Goal: Task Accomplishment & Management: Use online tool/utility

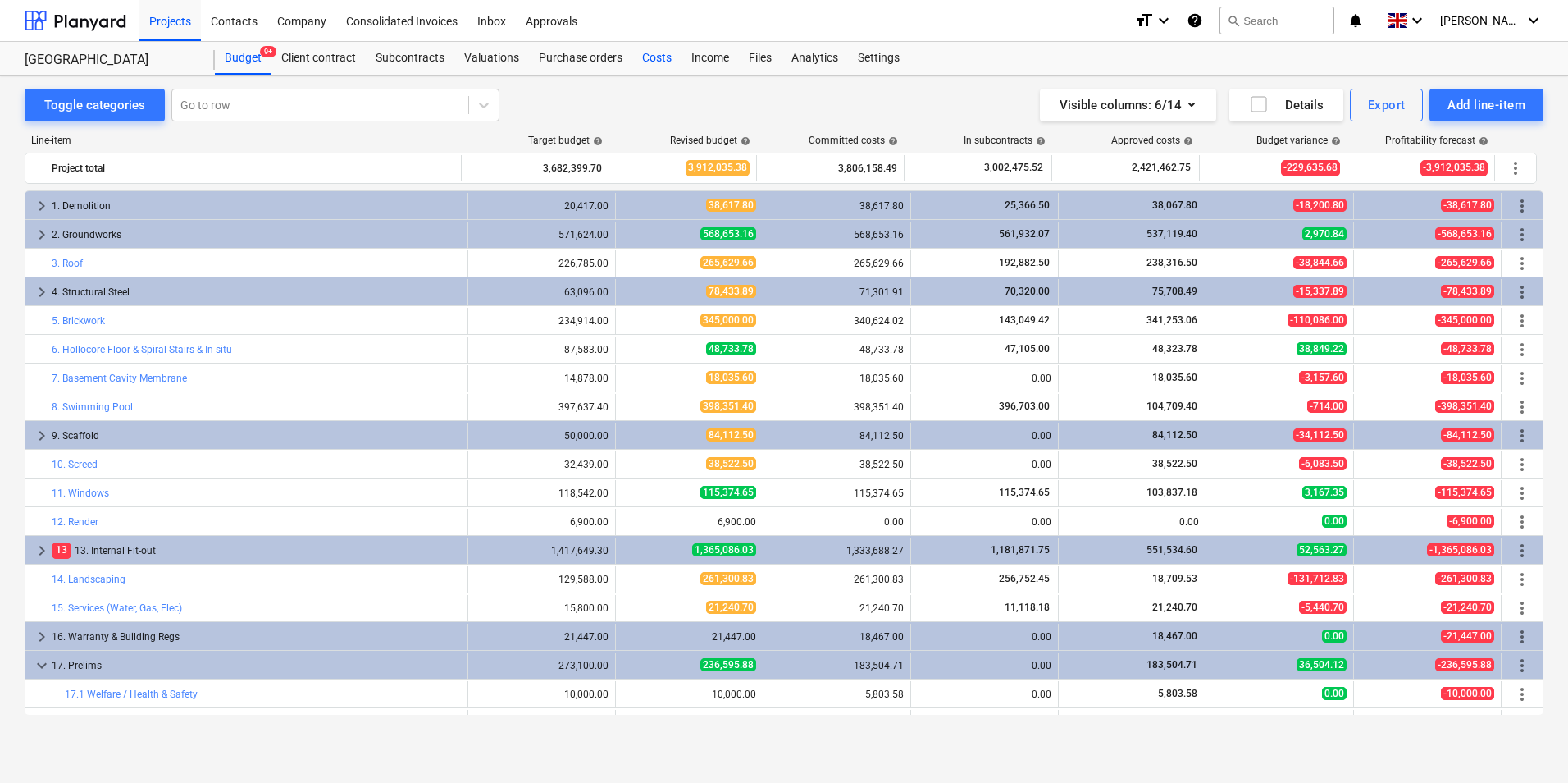
click at [658, 54] on div "Costs" at bounding box center [657, 58] width 49 height 33
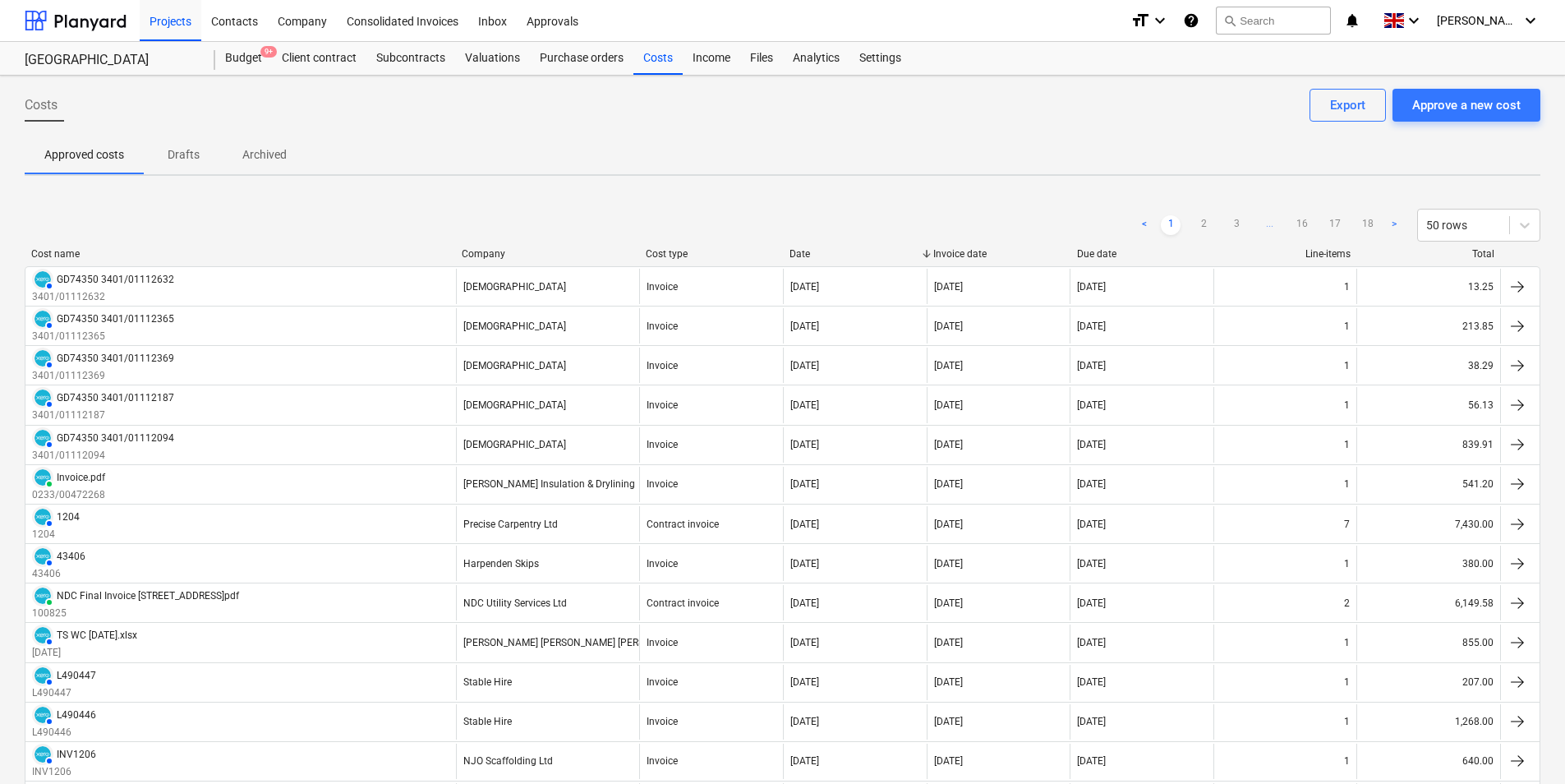
drag, startPoint x: 1483, startPoint y: 95, endPoint x: 1259, endPoint y: 70, distance: 225.4
click at [1483, 95] on div "Approve a new cost" at bounding box center [1466, 104] width 108 height 21
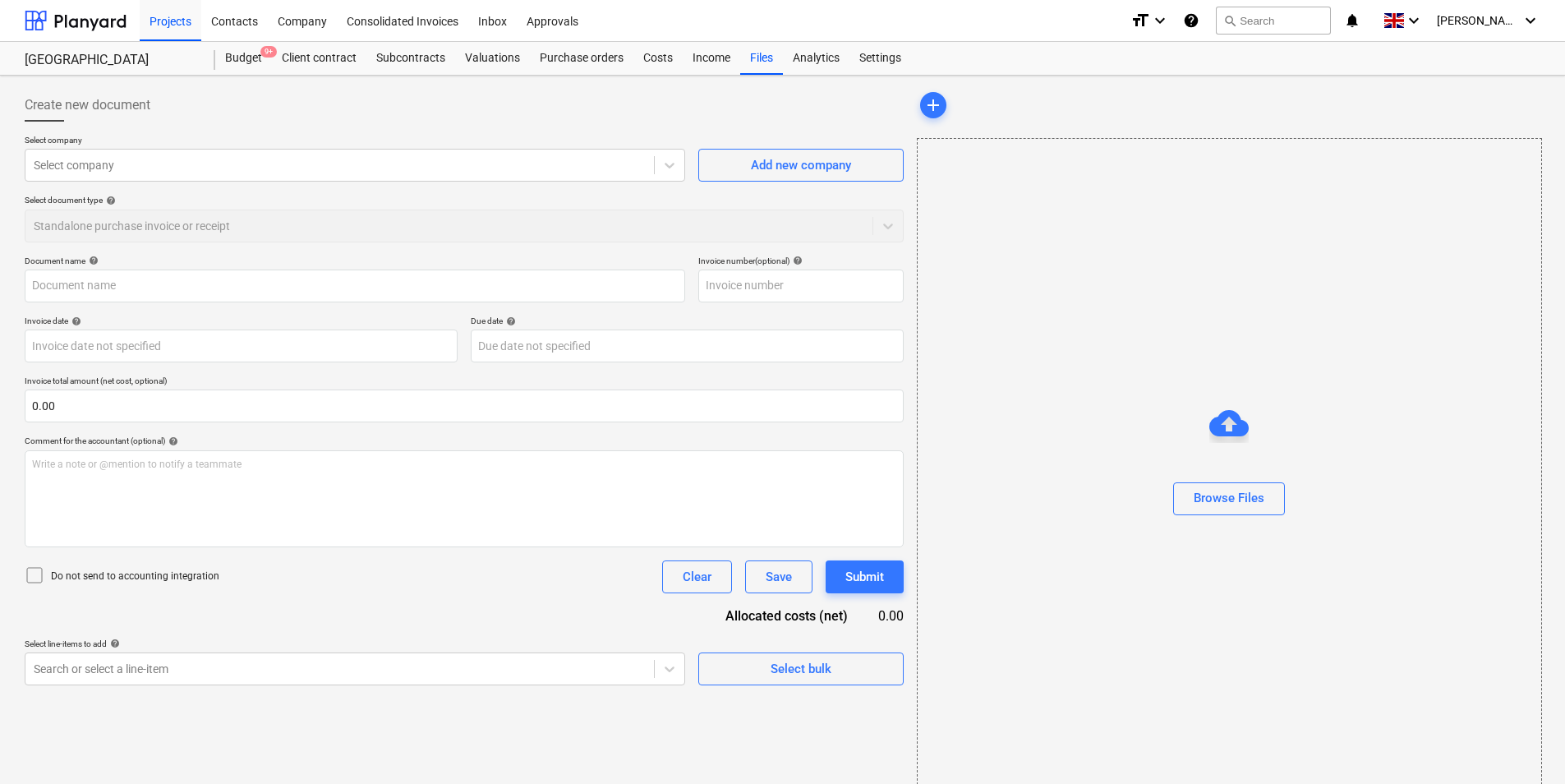
type input "RCNWXHEAZW.pdf"
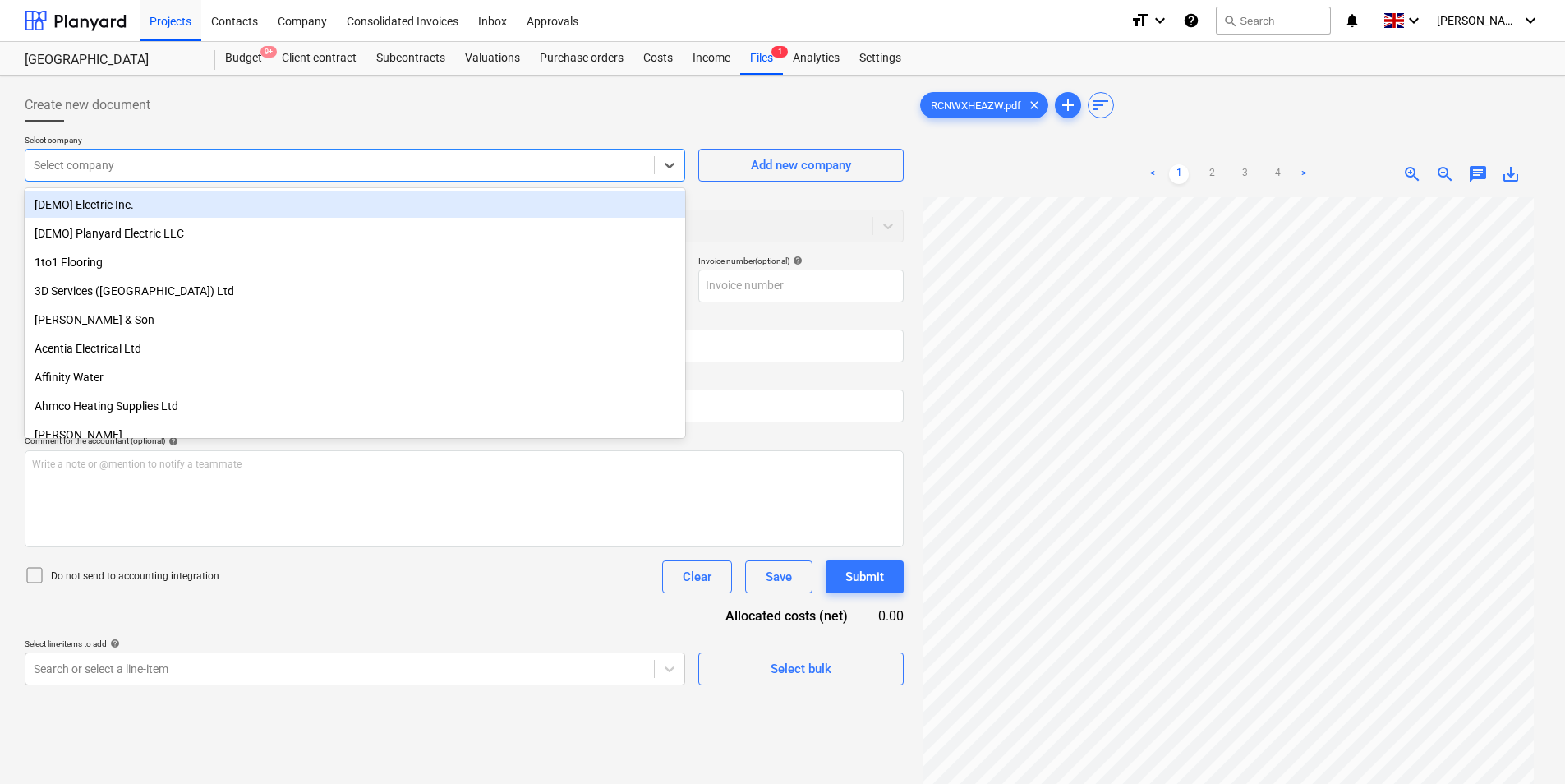
click at [214, 150] on div "Select company" at bounding box center [355, 165] width 661 height 33
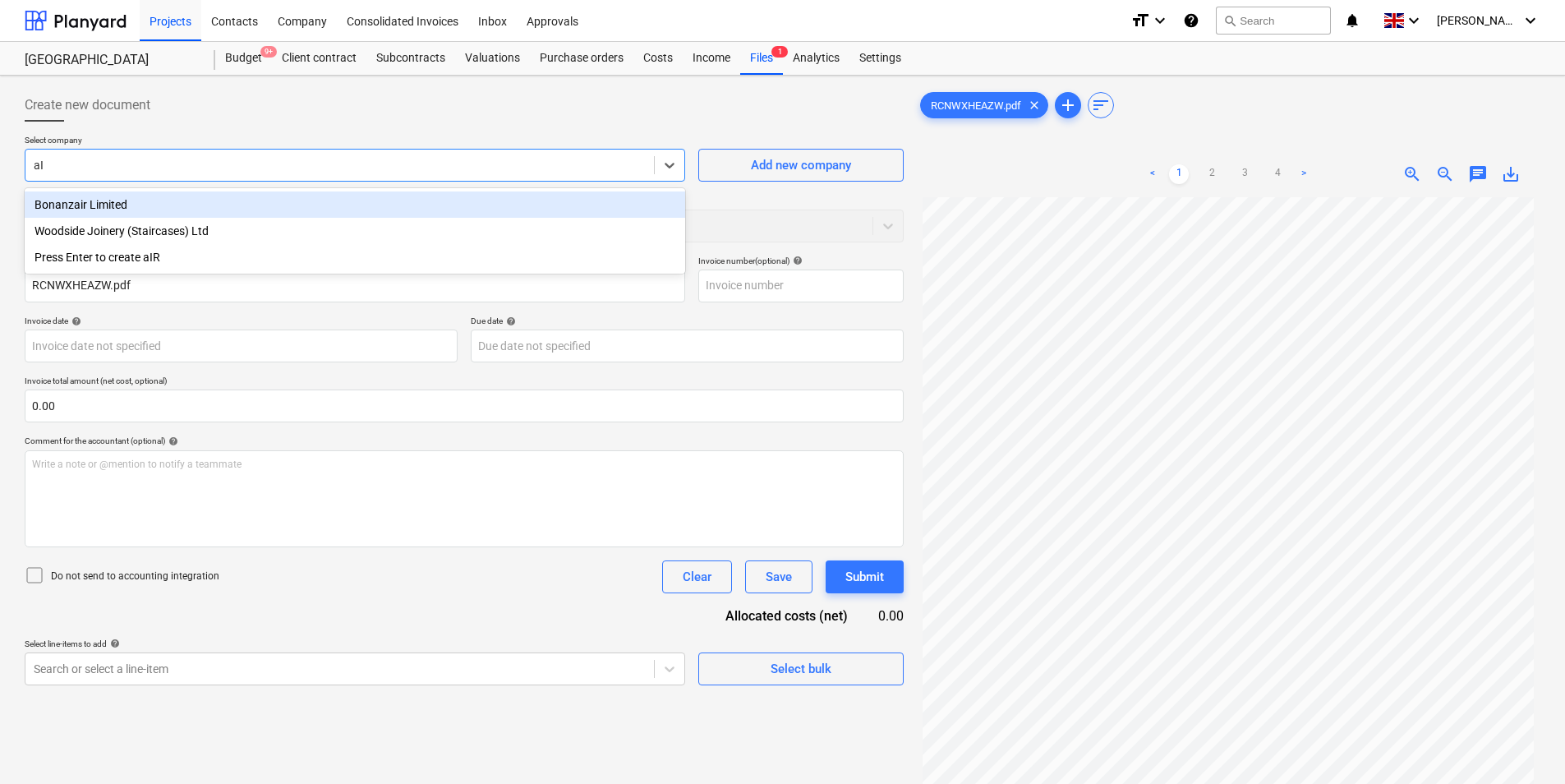
type input "a"
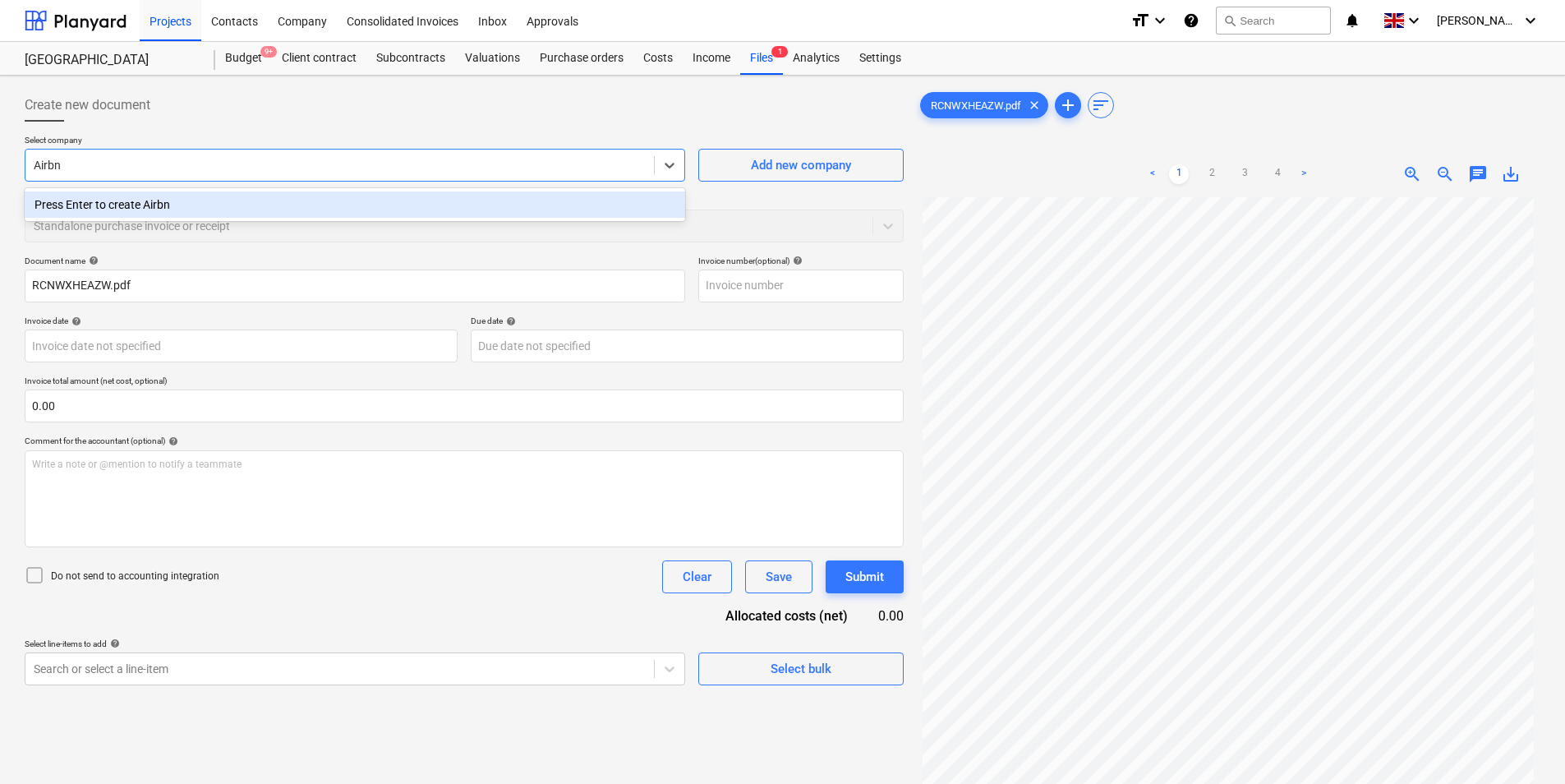
type input "Airbnb"
click at [118, 210] on div "Press Enter to create Airbnb" at bounding box center [355, 204] width 661 height 26
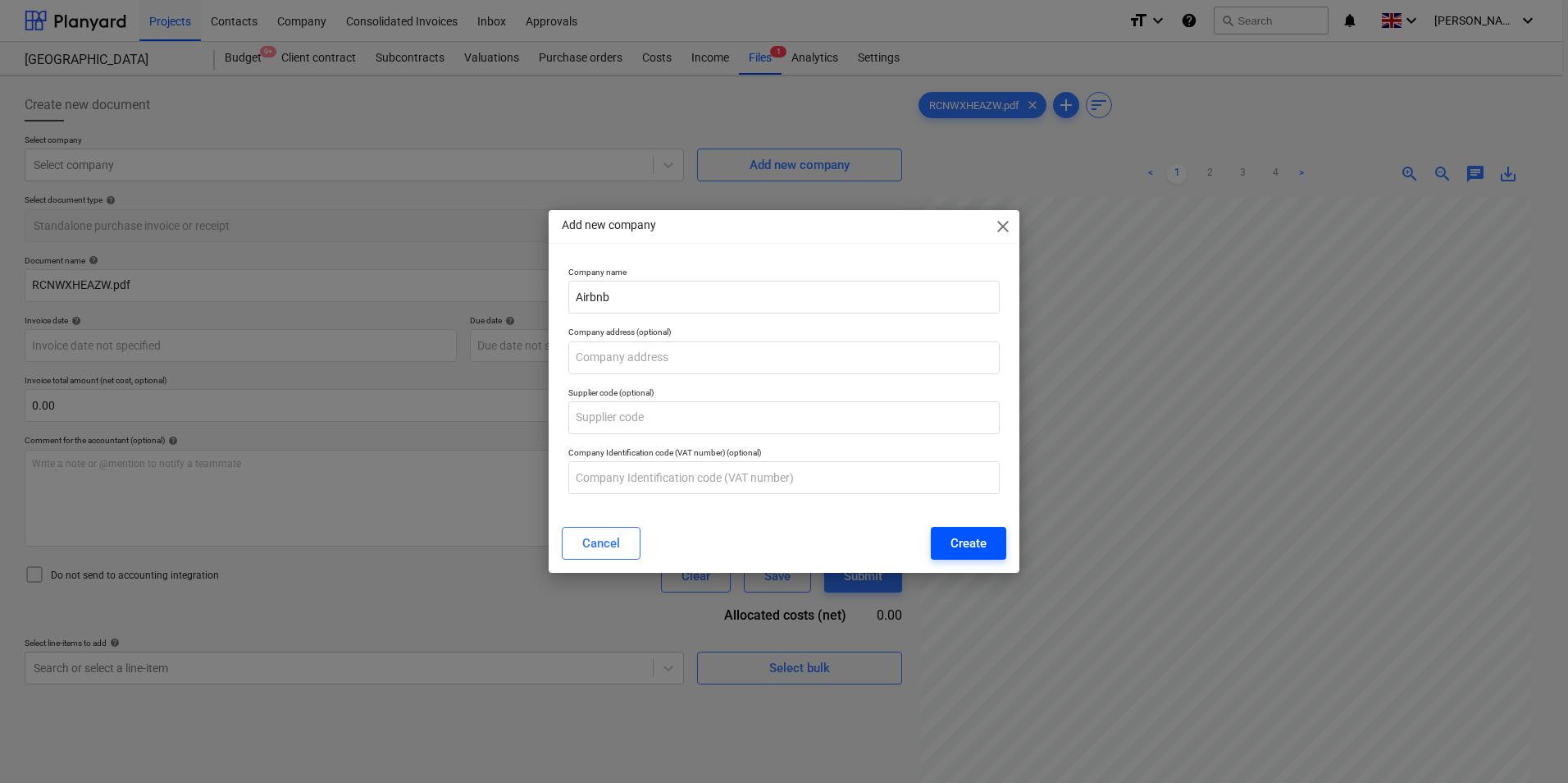
click at [977, 540] on div "Create" at bounding box center [968, 542] width 36 height 21
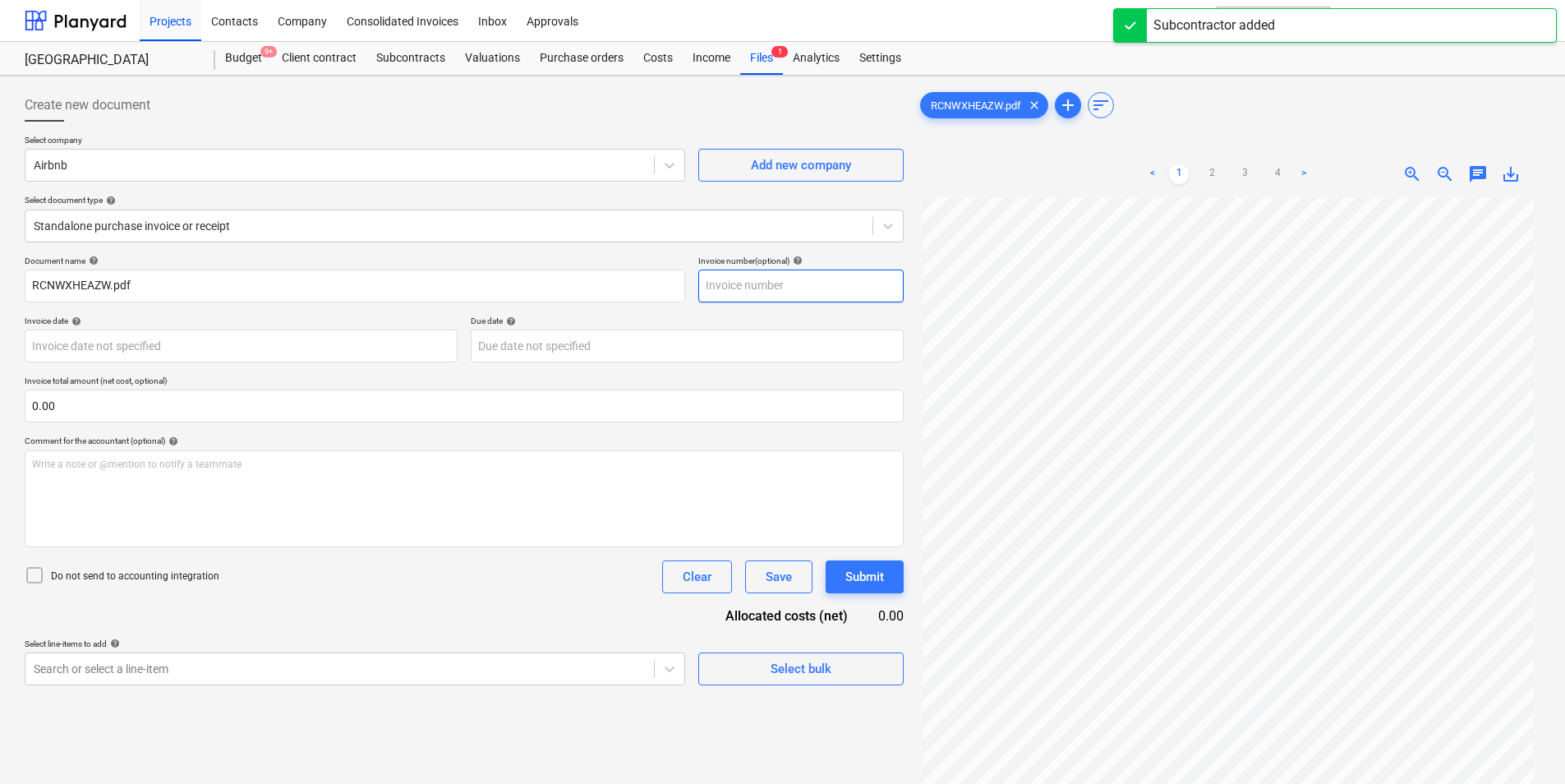
click at [800, 281] on input "text" at bounding box center [801, 286] width 205 height 33
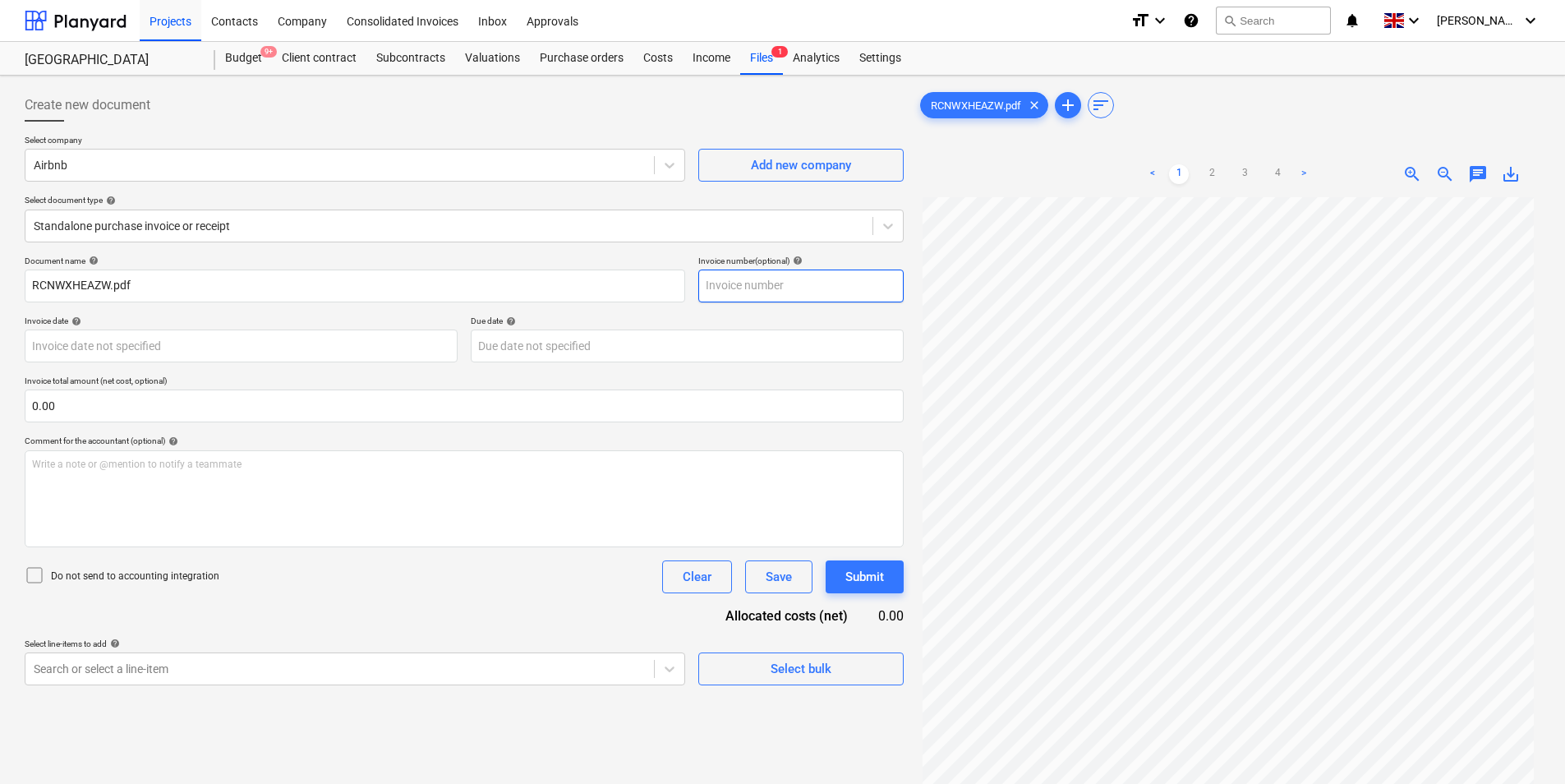
paste input "RCNWXHEAZW"
type input "RCNWXHEAZW"
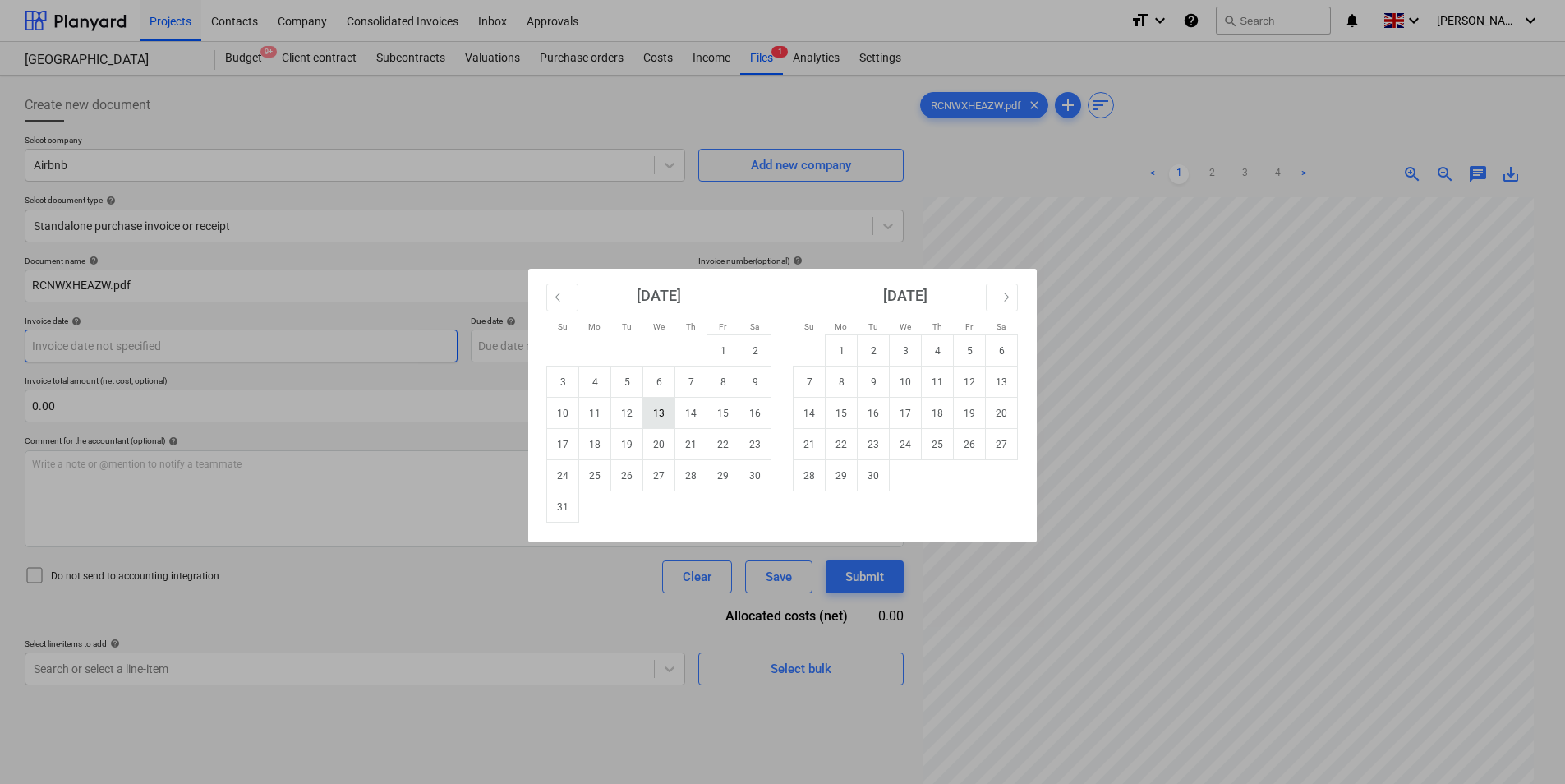
drag, startPoint x: 246, startPoint y: 345, endPoint x: 645, endPoint y: 408, distance: 403.9
click at [246, 345] on body "Projects Contacts Company Consolidated Invoices Inbox Approvals format_size key…" at bounding box center [782, 392] width 1565 height 784
click at [719, 386] on td "8" at bounding box center [724, 381] width 32 height 31
type input "[DATE]"
click at [537, 341] on body "Projects Contacts Company Consolidated Invoices Inbox Approvals format_size key…" at bounding box center [782, 392] width 1565 height 784
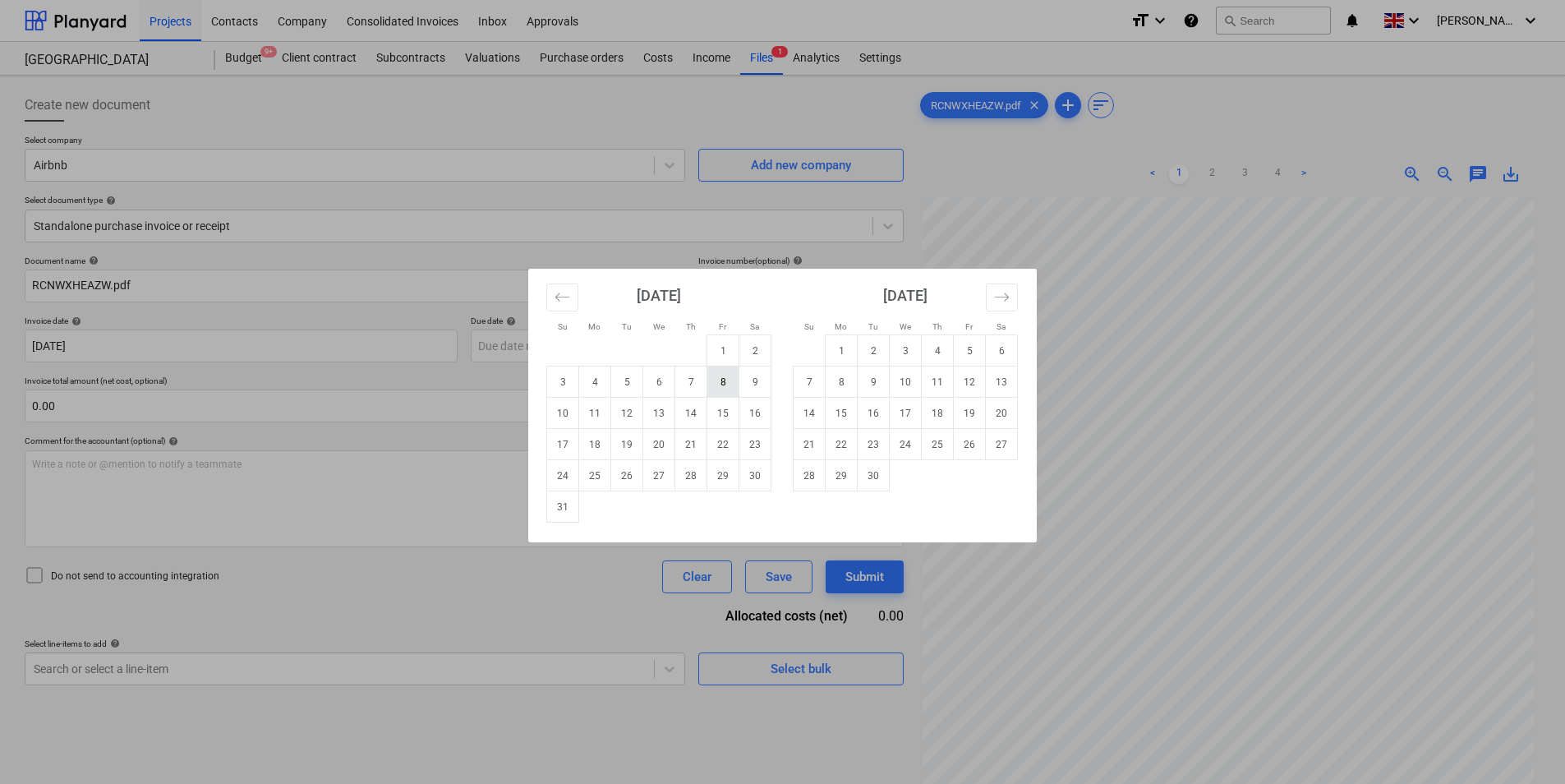
click at [720, 382] on td "8" at bounding box center [724, 381] width 32 height 31
type input "[DATE]"
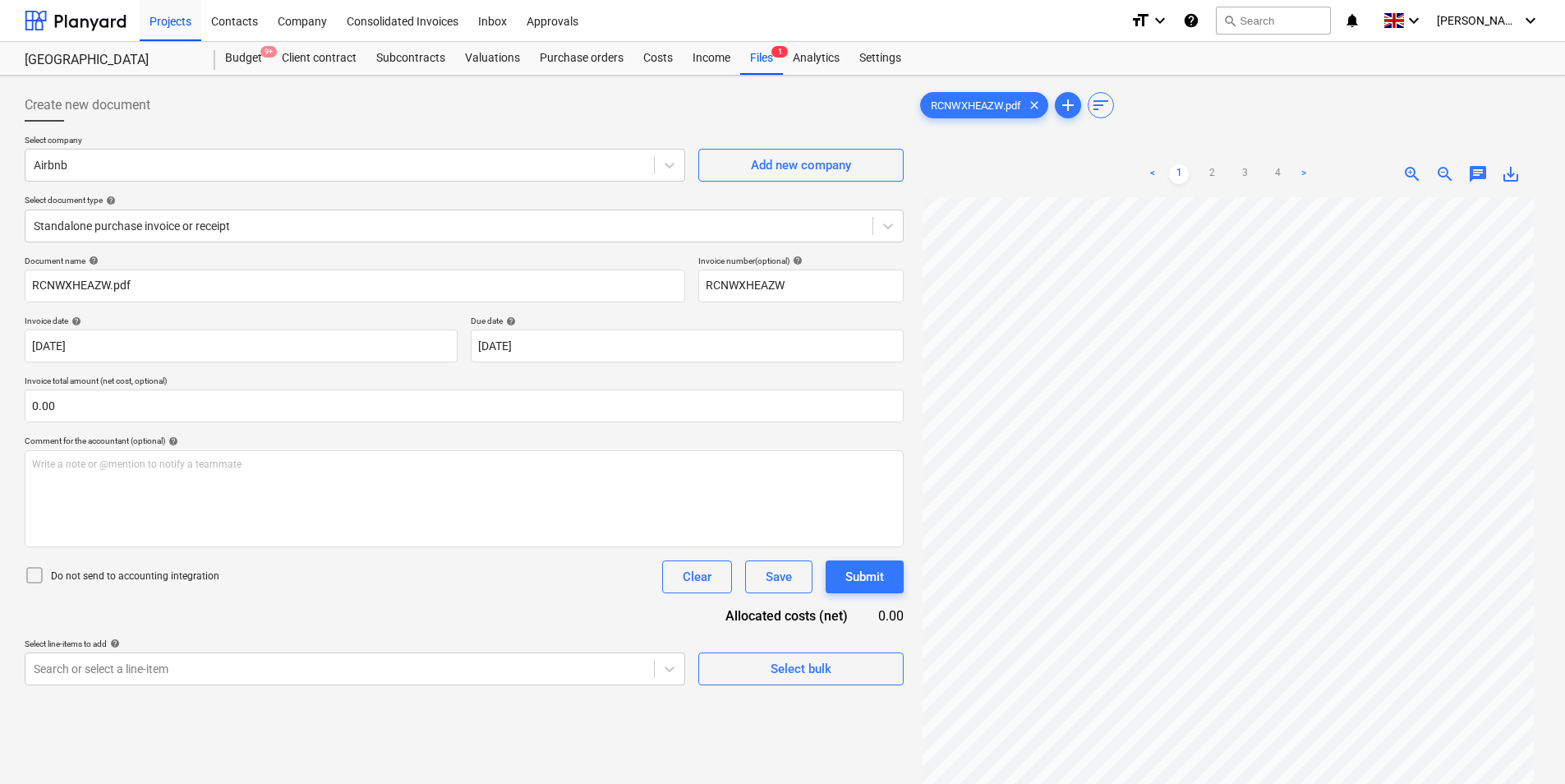
click at [172, 424] on div "Document name help RCNWXHEAZW.pdf Invoice number (optional) help RCNWXHEAZW Inv…" at bounding box center [464, 470] width 879 height 429
click at [138, 426] on div "Document name help RCNWXHEAZW.pdf Invoice number (optional) help RCNWXHEAZW Inv…" at bounding box center [464, 470] width 879 height 429
click at [140, 412] on input "text" at bounding box center [464, 405] width 879 height 33
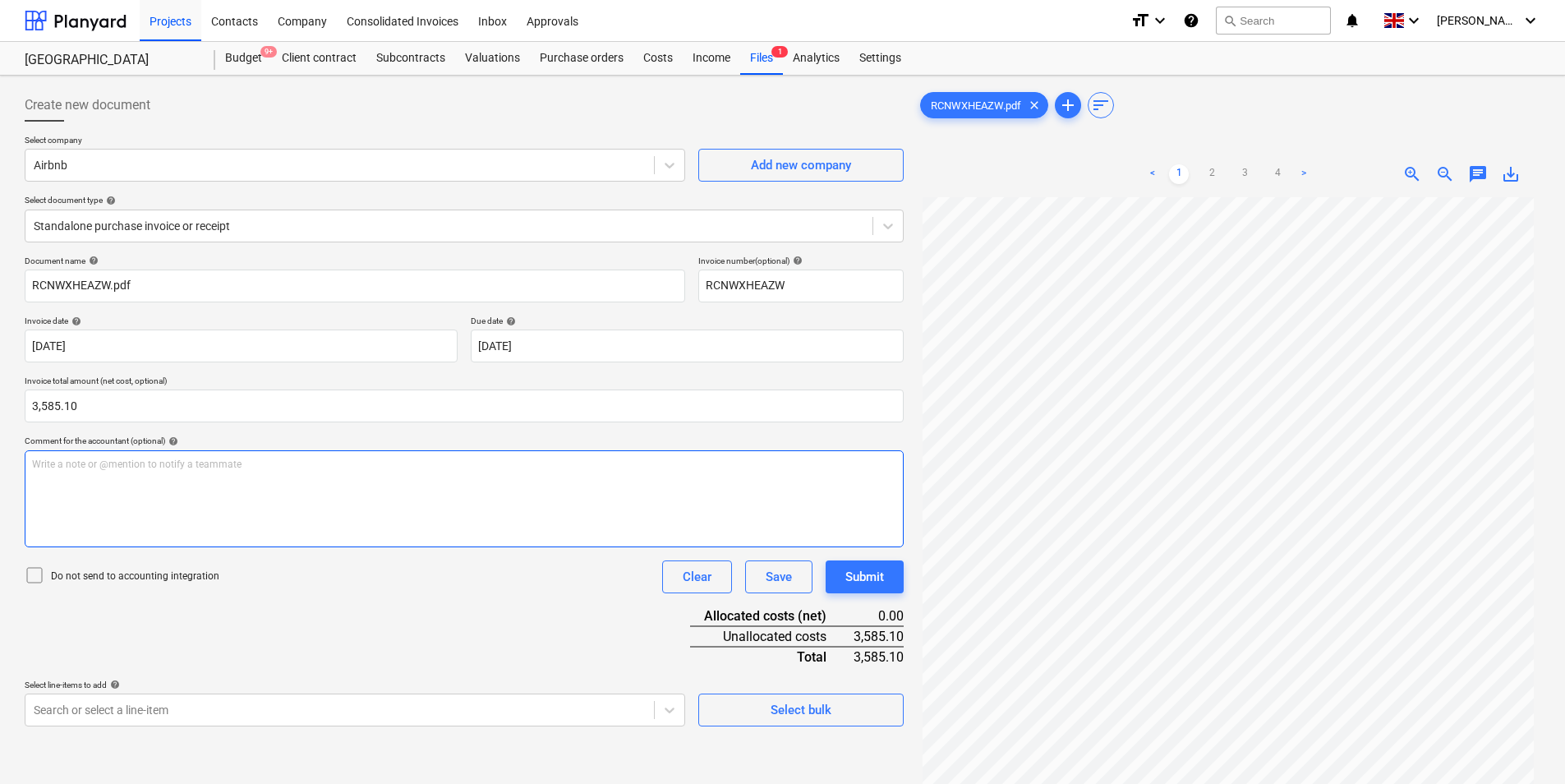
click at [375, 506] on div "Write a note or @mention to notify a teammate [PERSON_NAME]" at bounding box center [464, 498] width 879 height 97
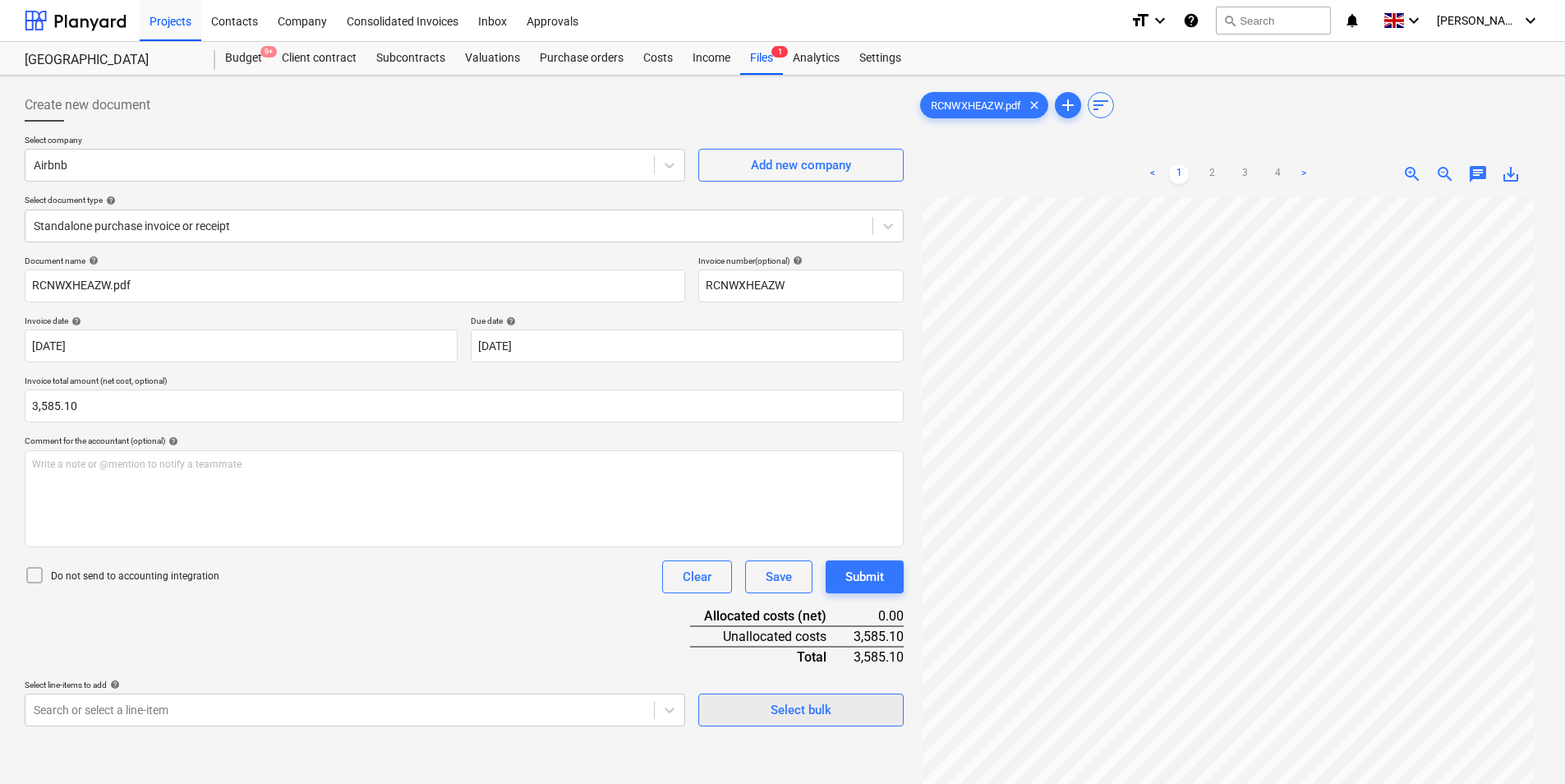
click at [826, 712] on div "Select bulk" at bounding box center [801, 709] width 61 height 21
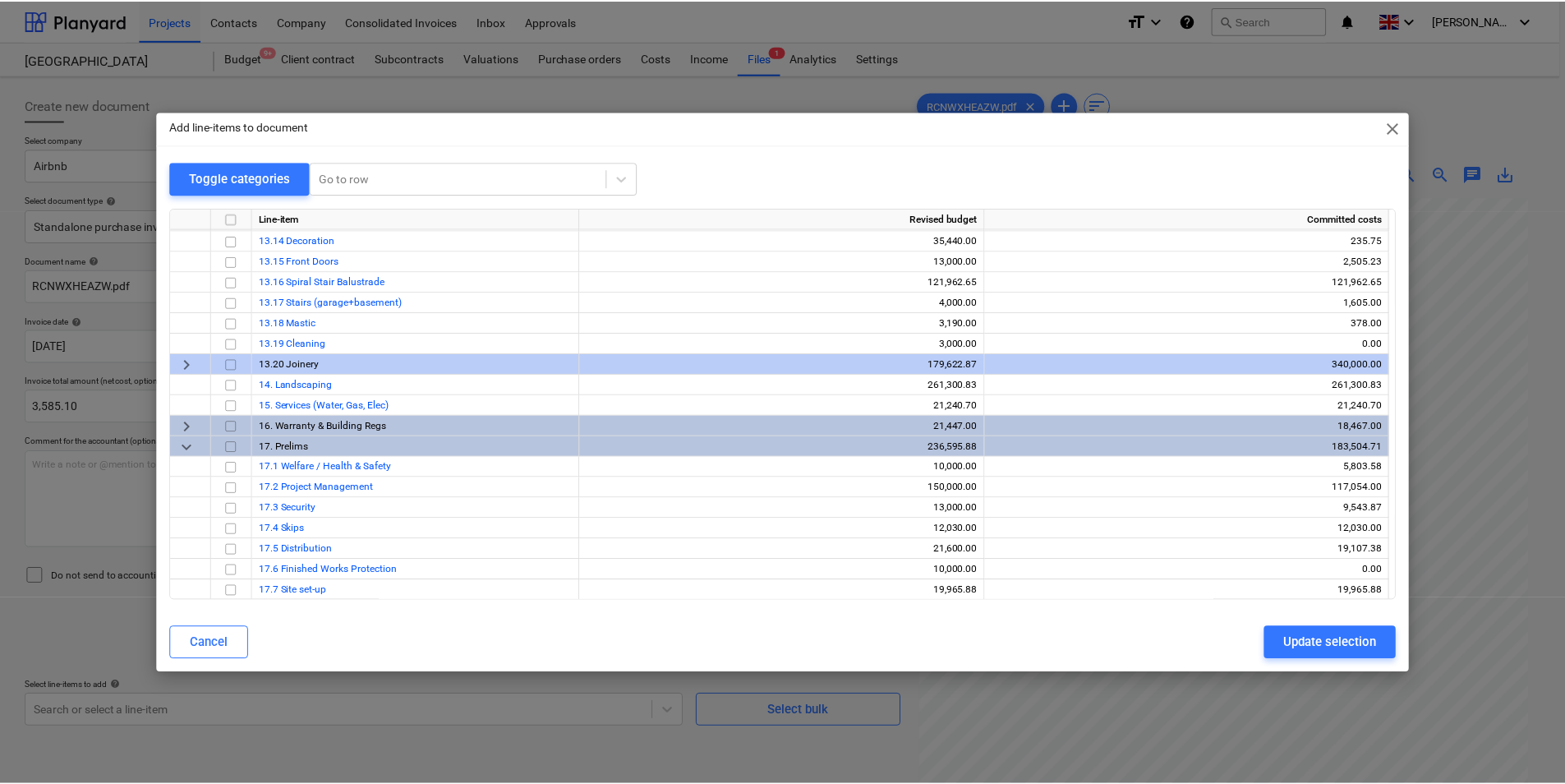
scroll to position [534, 0]
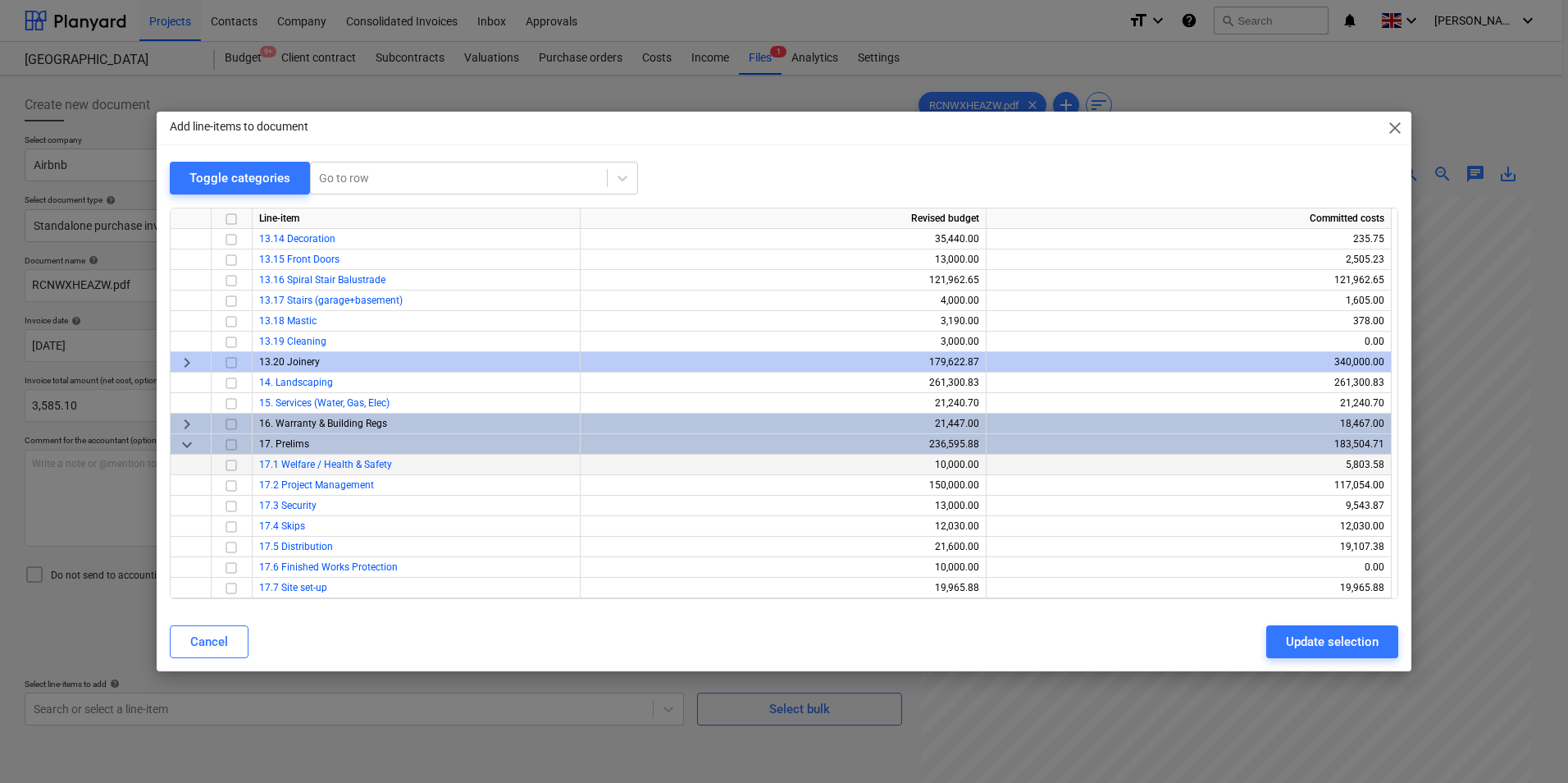
click at [232, 465] on input "checkbox" at bounding box center [231, 465] width 19 height 19
click at [1305, 639] on div "Update selection" at bounding box center [1332, 641] width 92 height 21
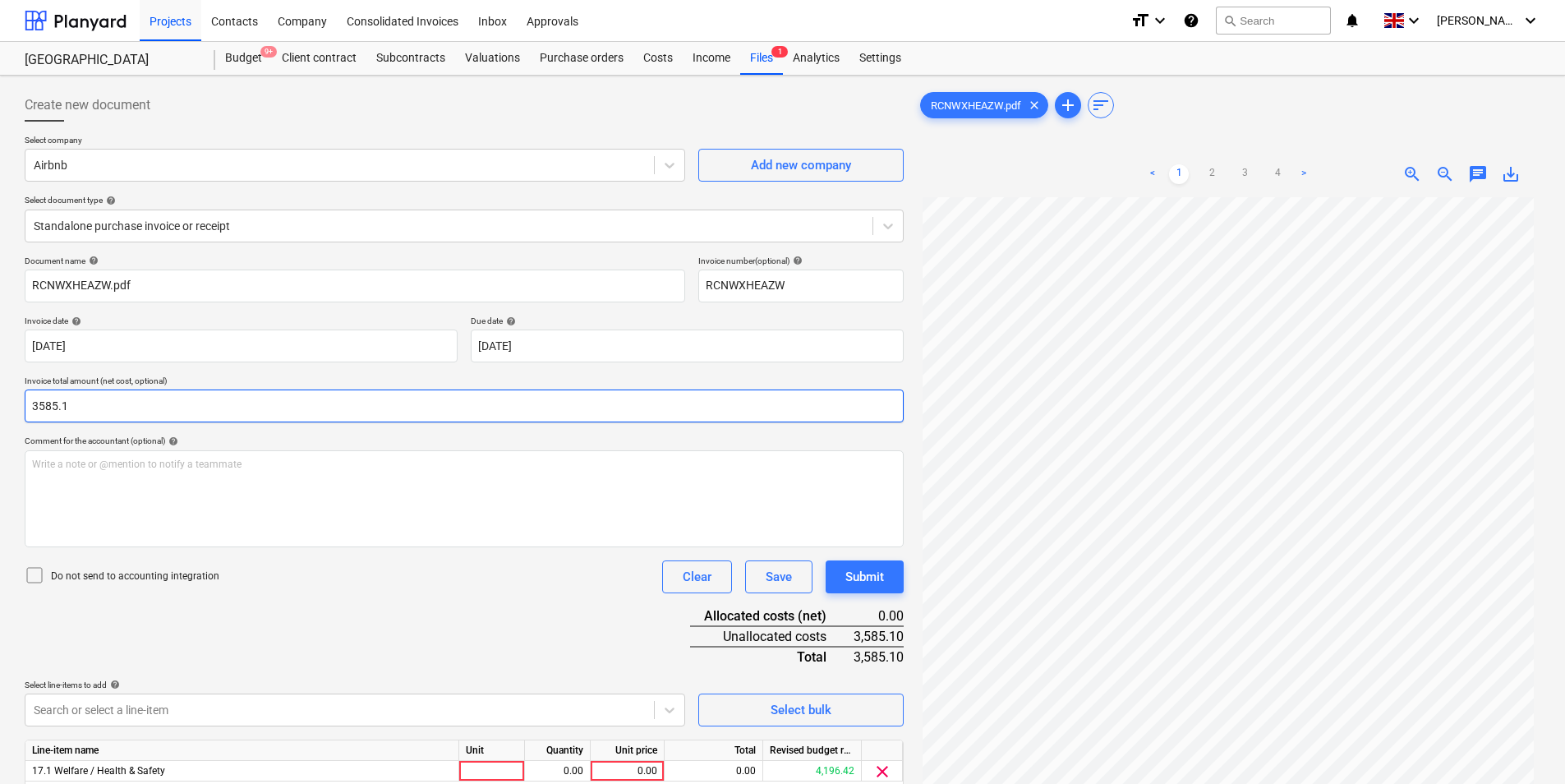
click at [137, 409] on input "3585.1" at bounding box center [464, 405] width 879 height 33
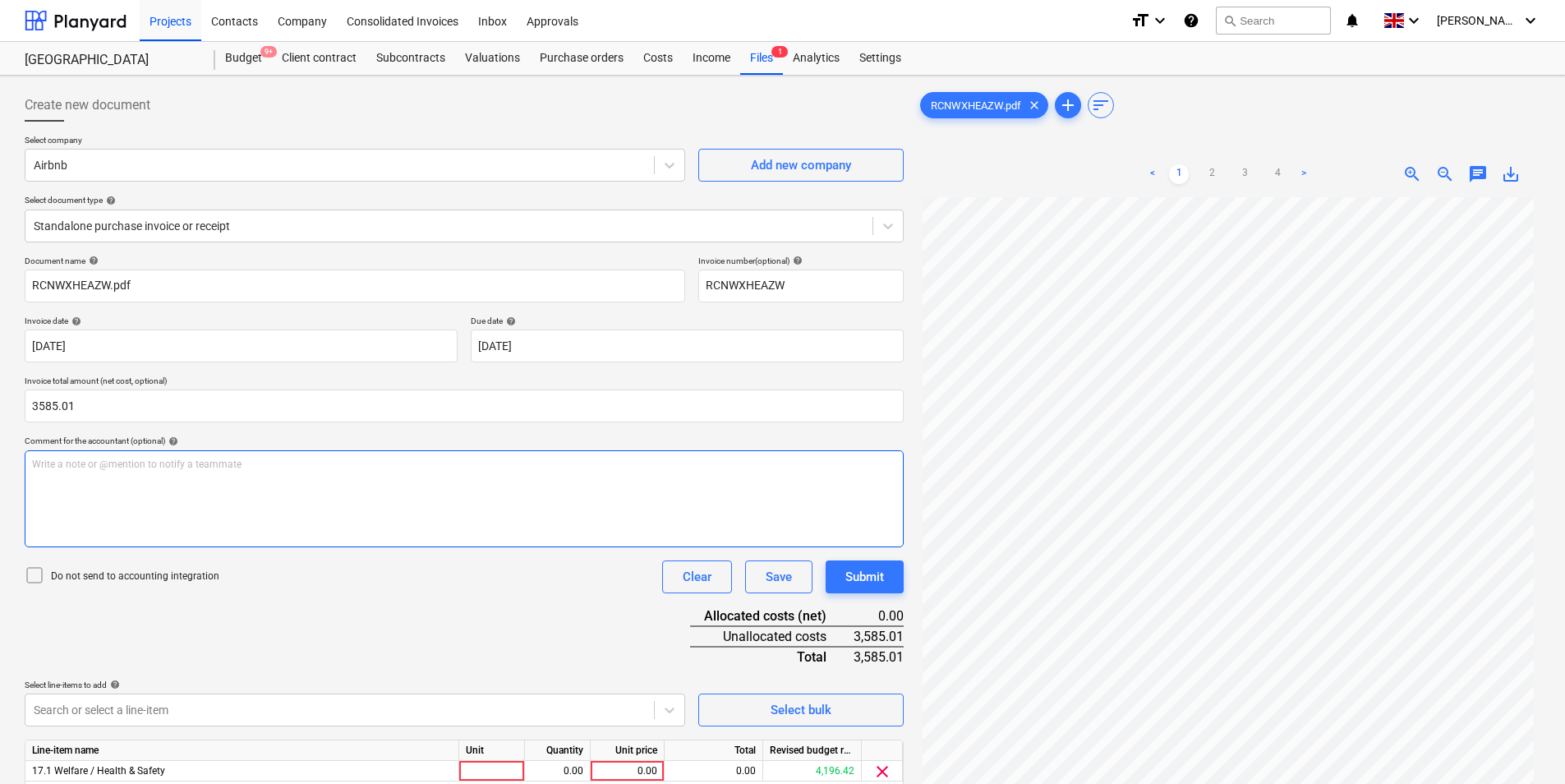
type input "3,585.01"
click at [175, 479] on div "Write a note or @mention to notify a teammate [PERSON_NAME]" at bounding box center [464, 498] width 879 height 97
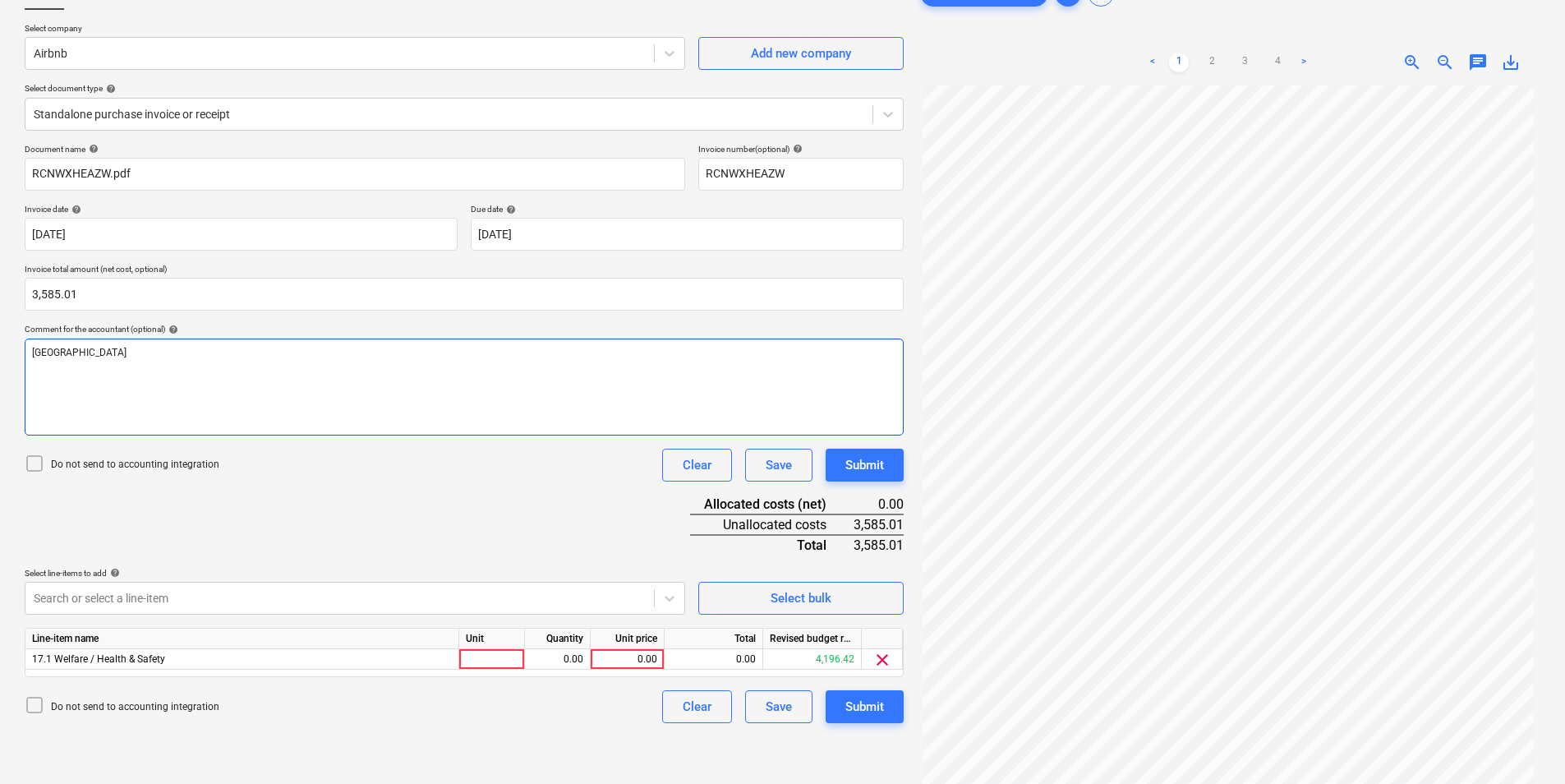
scroll to position [165, 0]
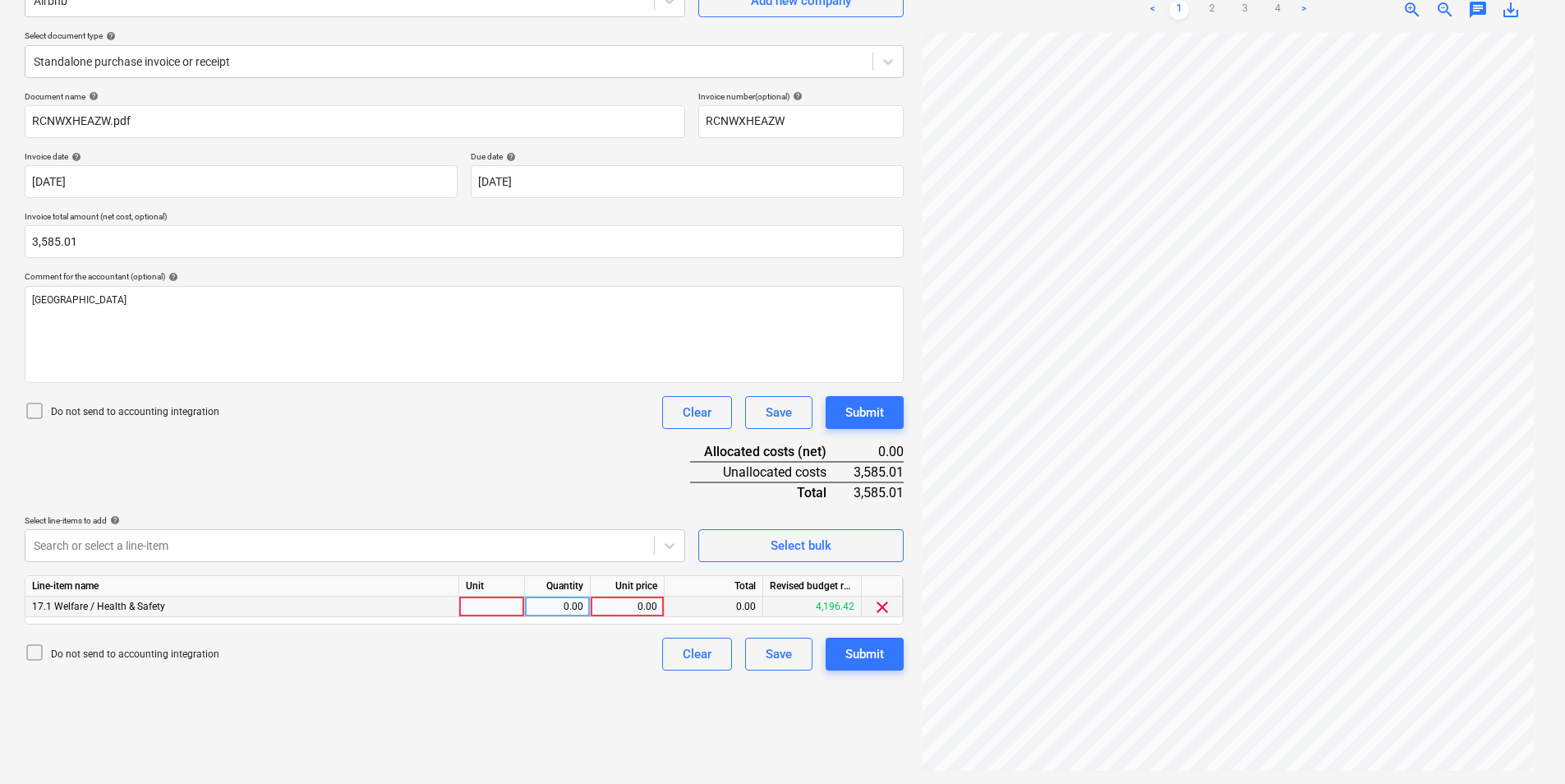
click at [507, 602] on div at bounding box center [492, 607] width 66 height 20
type input "ea"
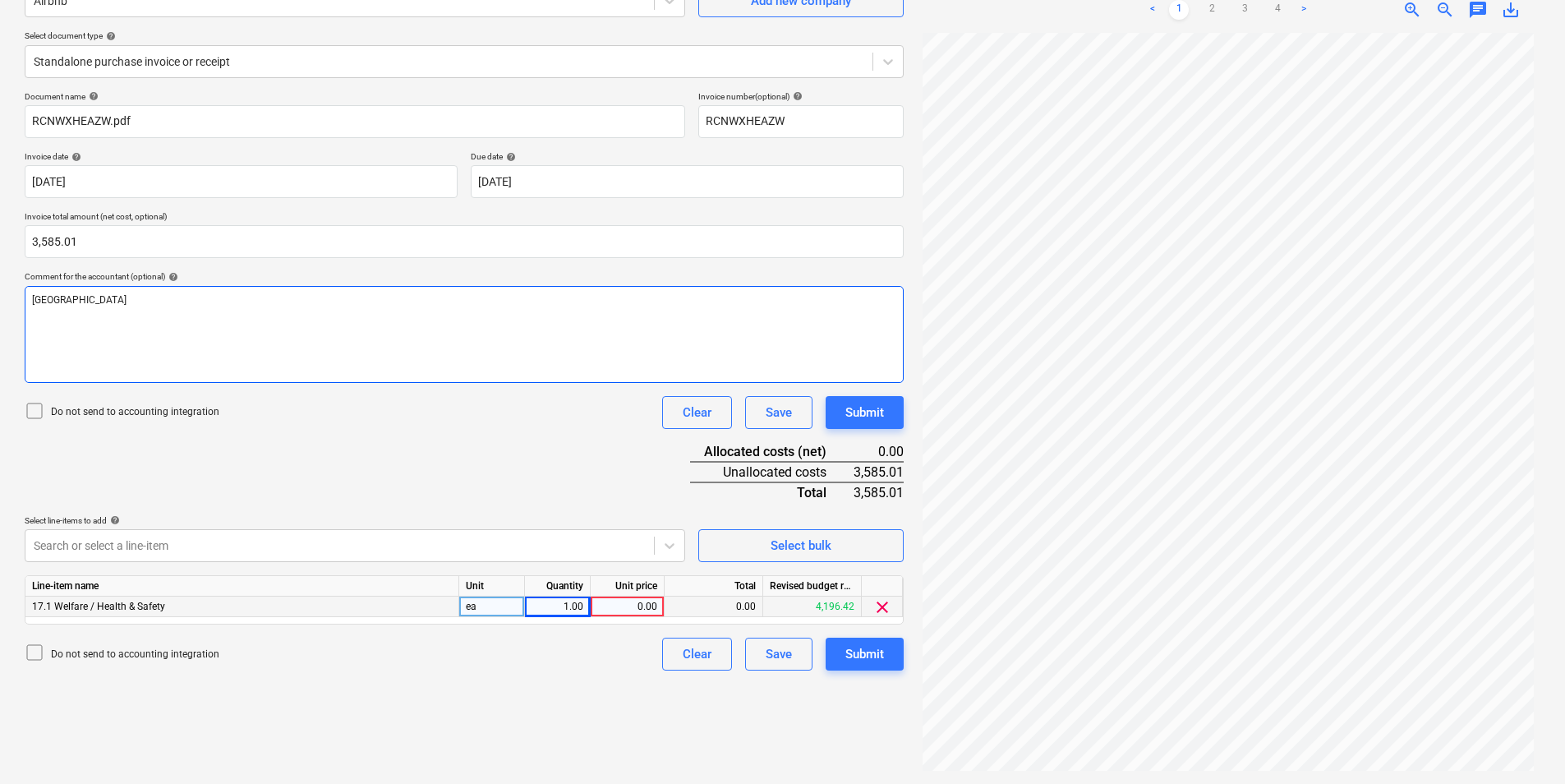
click at [184, 332] on div "[GEOGRAPHIC_DATA]" at bounding box center [464, 334] width 879 height 97
click at [151, 312] on div "[GEOGRAPHIC_DATA]" at bounding box center [464, 334] width 879 height 97
drag, startPoint x: 57, startPoint y: 298, endPoint x: -17, endPoint y: 308, distance: 74.7
click at [0, 308] on html "Projects Contacts Company Consolidated Invoices Inbox Approvals format_size key…" at bounding box center [782, 227] width 1565 height 784
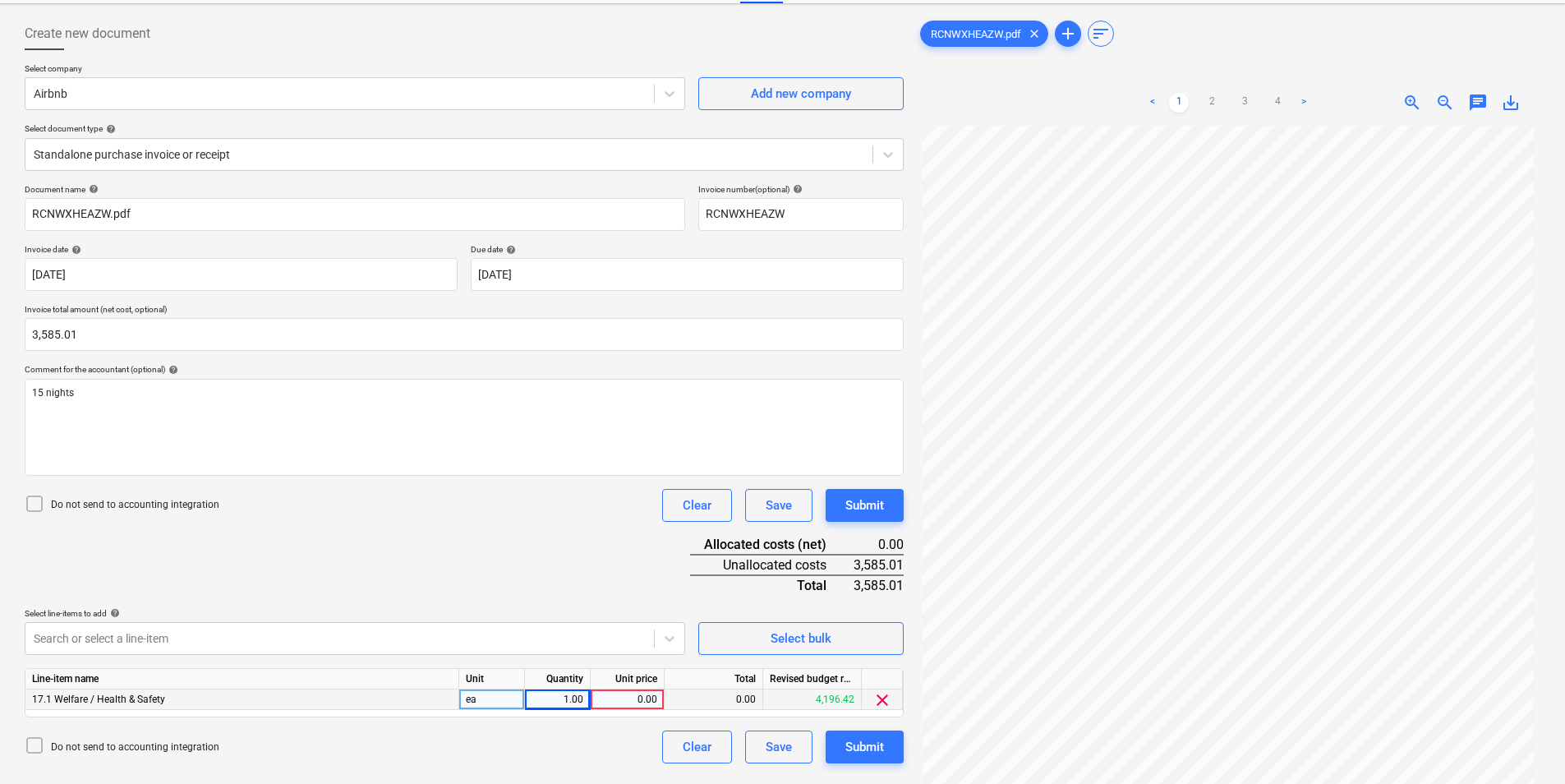
scroll to position [0, 0]
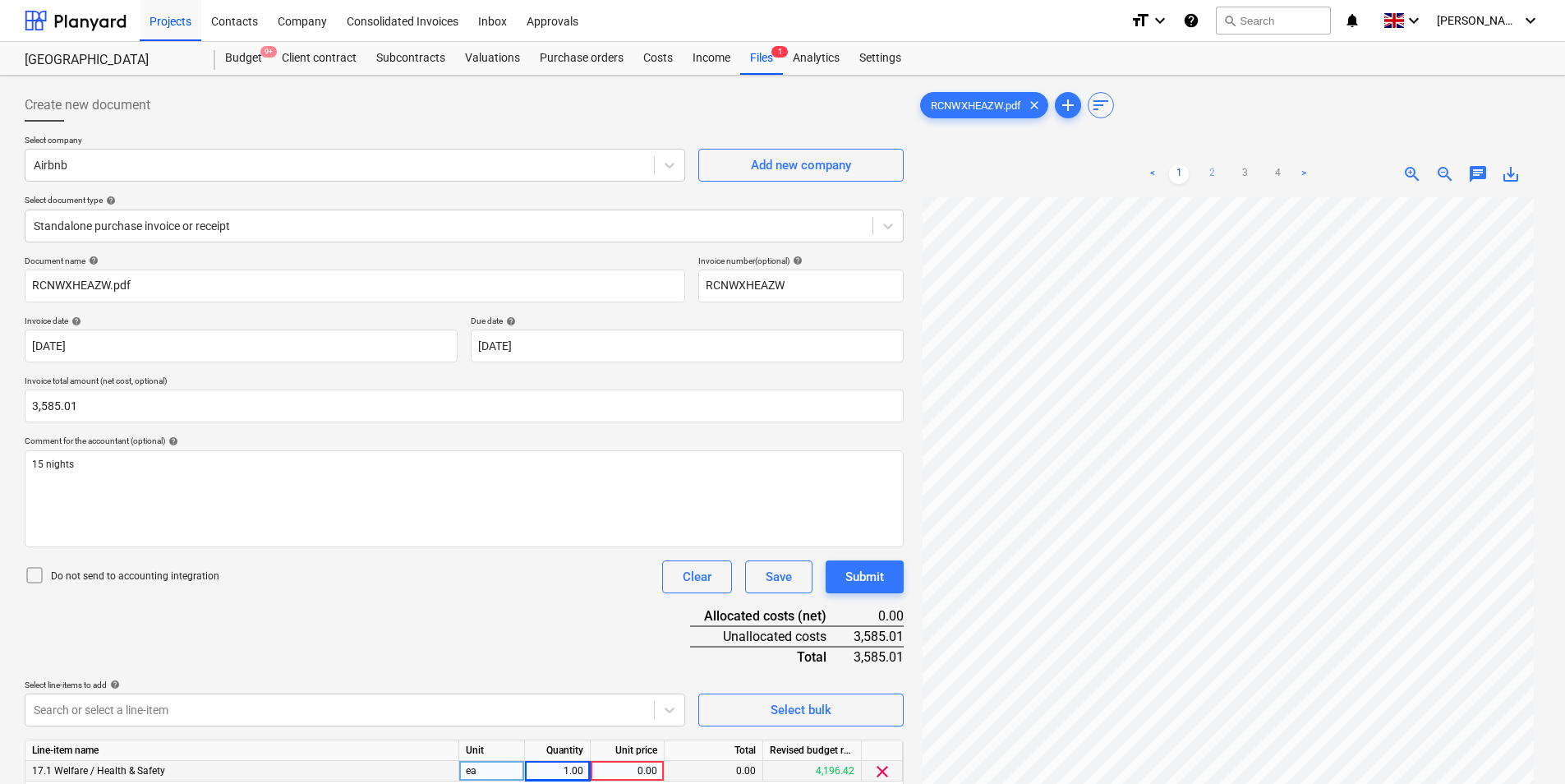
drag, startPoint x: 1201, startPoint y: 165, endPoint x: 1209, endPoint y: 170, distance: 9.4
click at [1203, 168] on ul "< 1 2 3 4 >" at bounding box center [1228, 174] width 199 height 19
click at [1211, 171] on link "2" at bounding box center [1211, 174] width 19 height 19
click at [1067, 105] on span "add" at bounding box center [1067, 104] width 19 height 19
click at [1230, 492] on div "Browse Files" at bounding box center [1229, 497] width 71 height 21
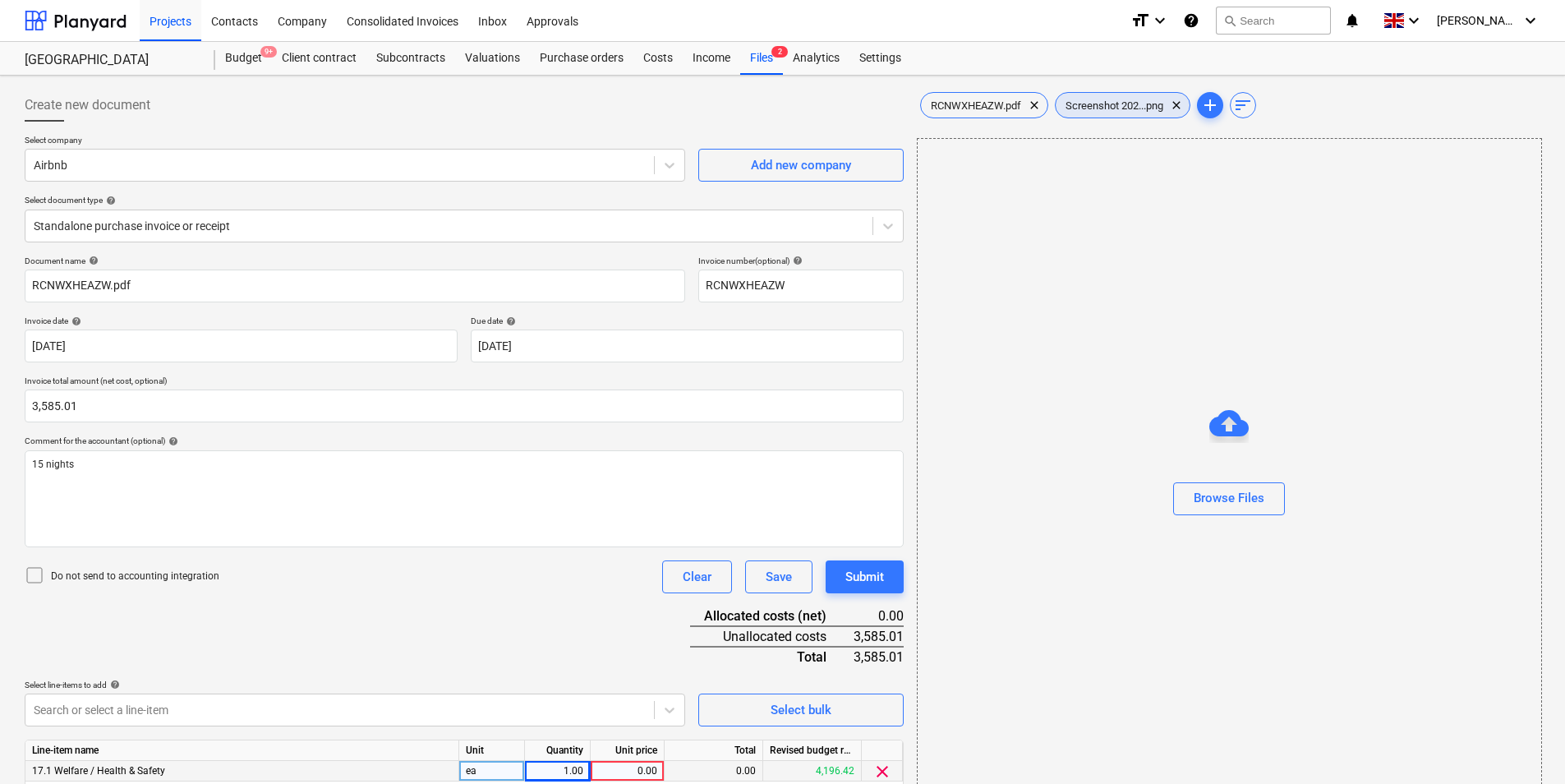
click at [1143, 108] on span "Screenshot 202...png" at bounding box center [1114, 105] width 118 height 13
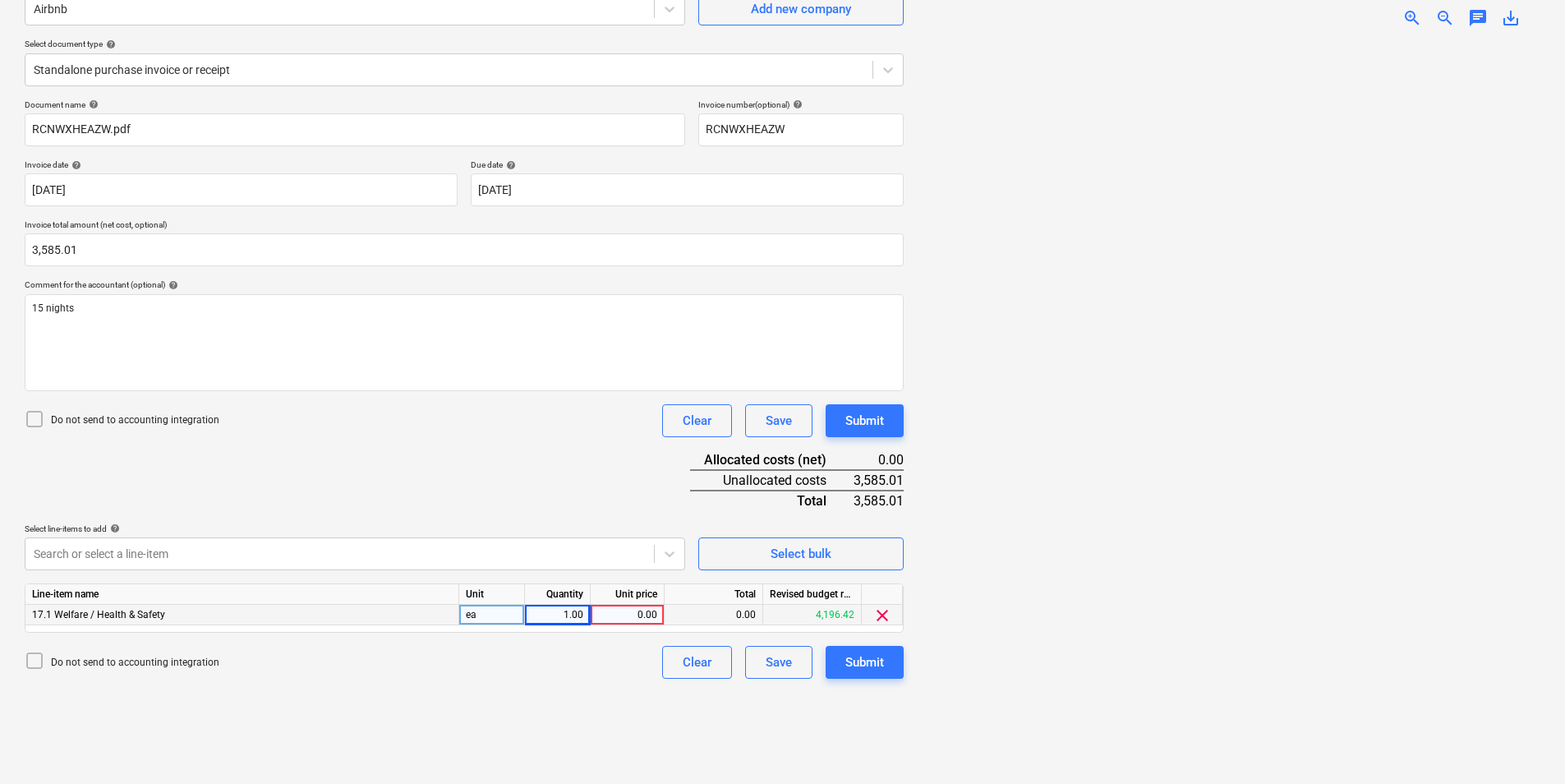
scroll to position [165, 0]
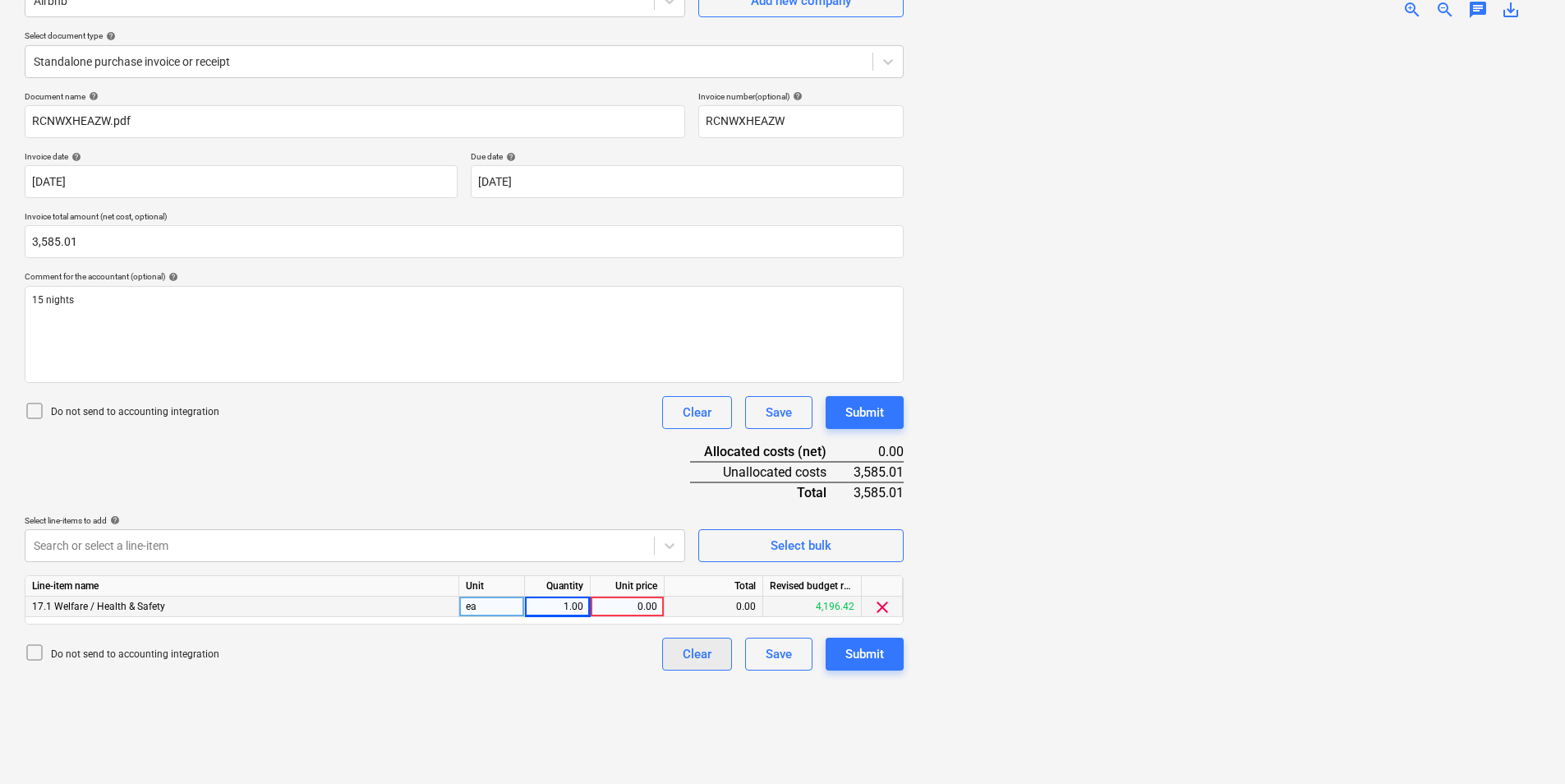
click at [715, 648] on button "Clear" at bounding box center [697, 654] width 70 height 33
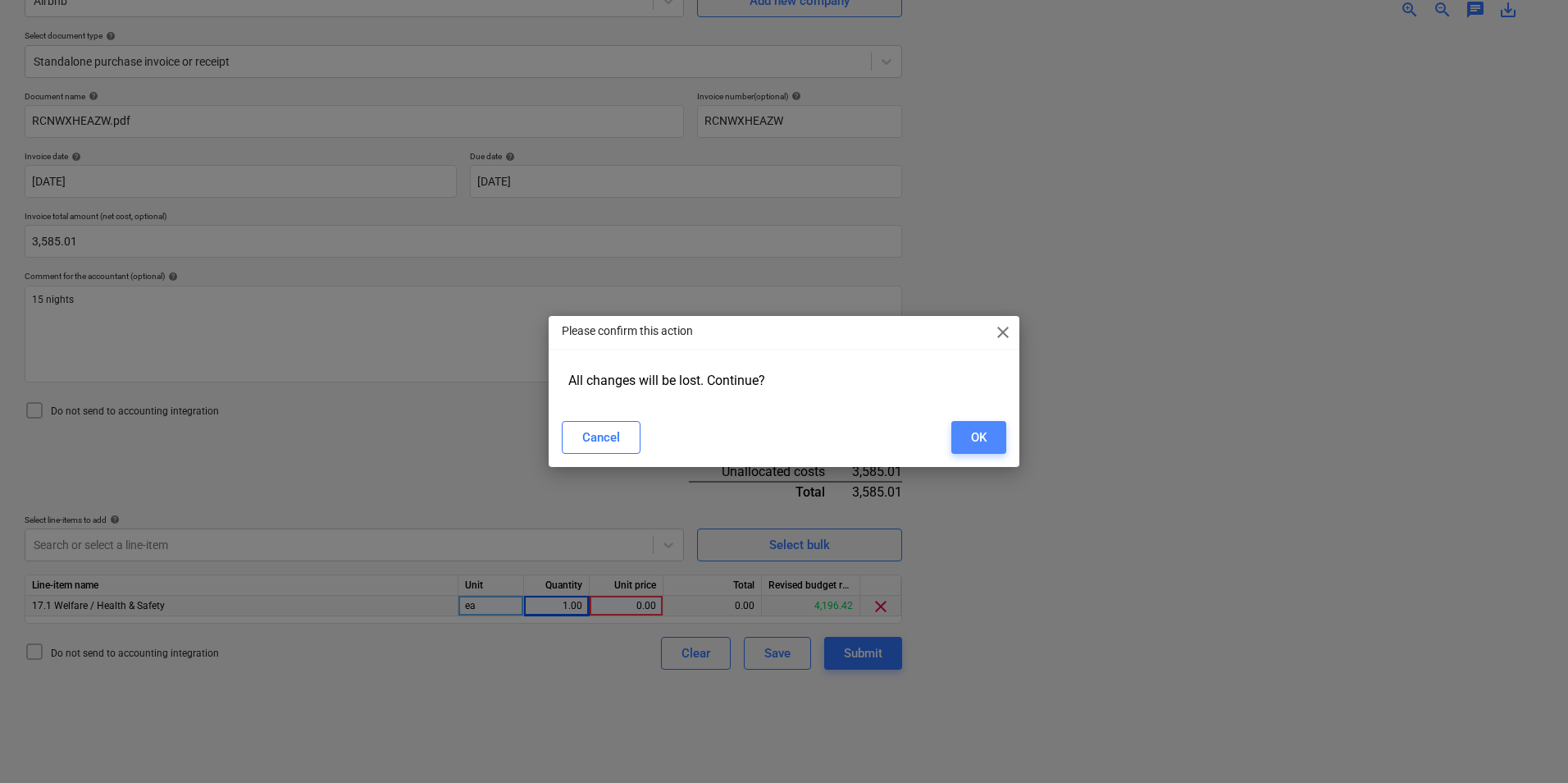
click at [989, 427] on button "OK" at bounding box center [978, 436] width 55 height 33
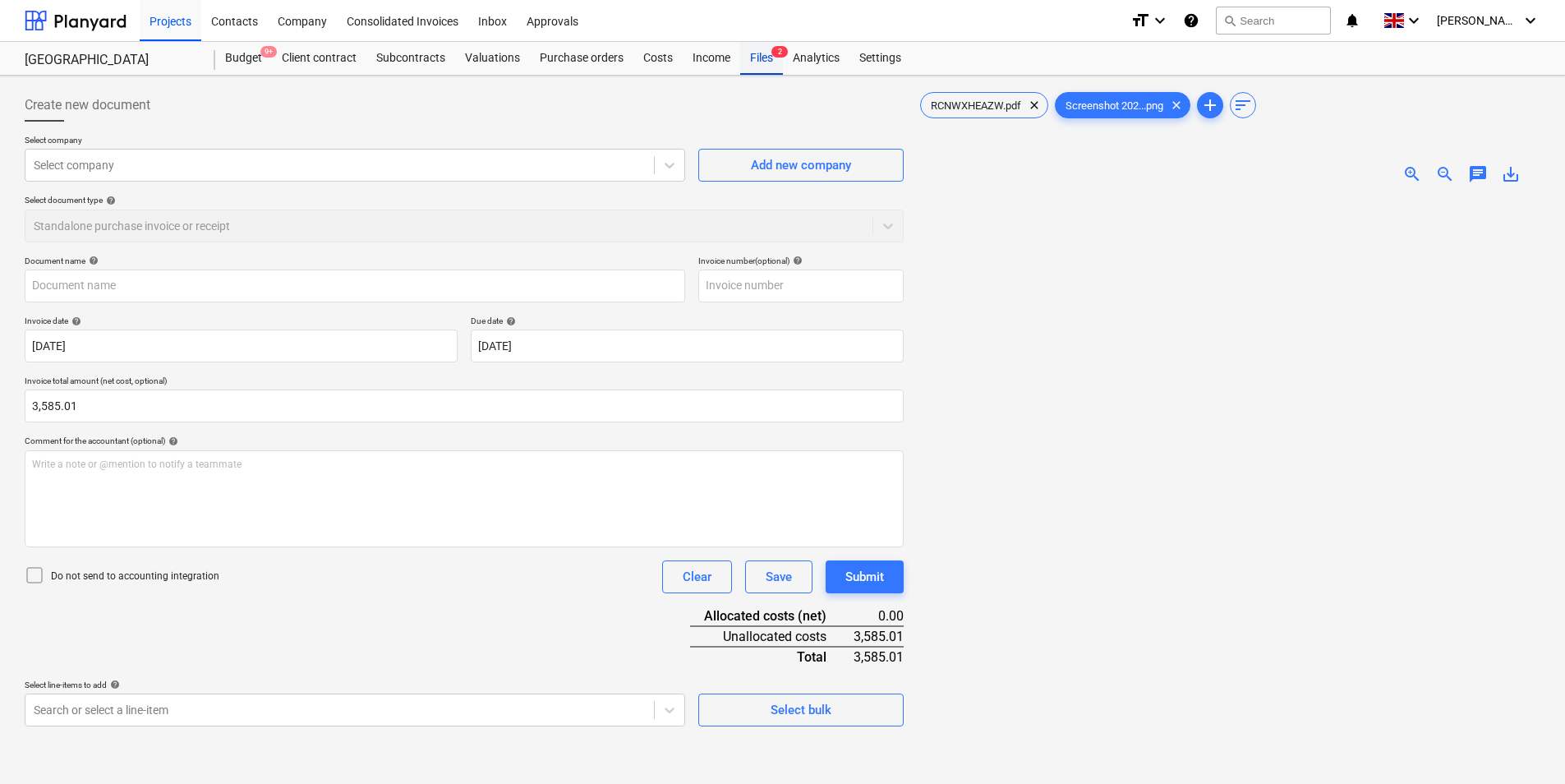
click at [751, 53] on div "Files 2" at bounding box center [761, 58] width 43 height 33
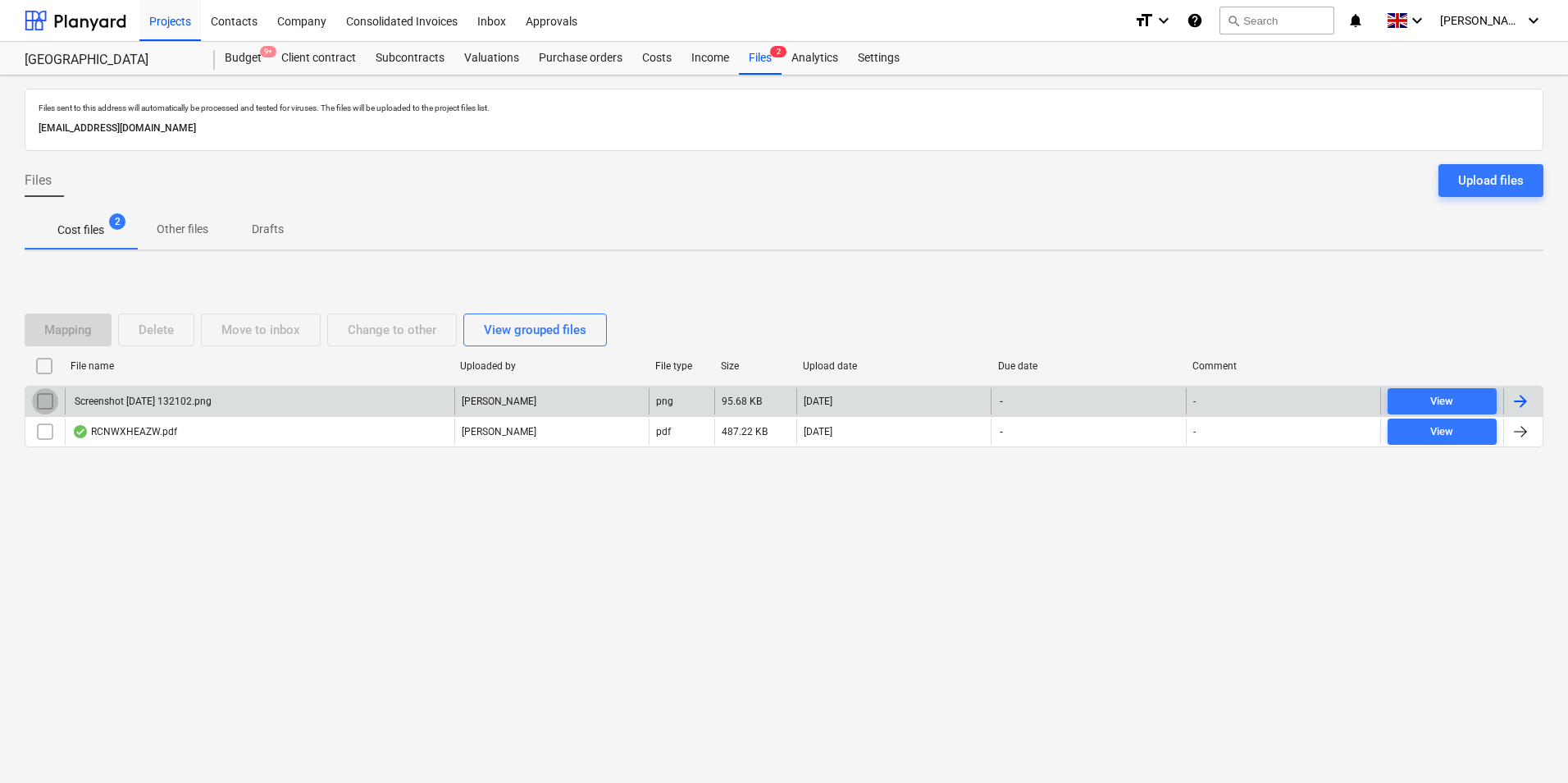
click at [39, 399] on input "checkbox" at bounding box center [44, 400] width 26 height 26
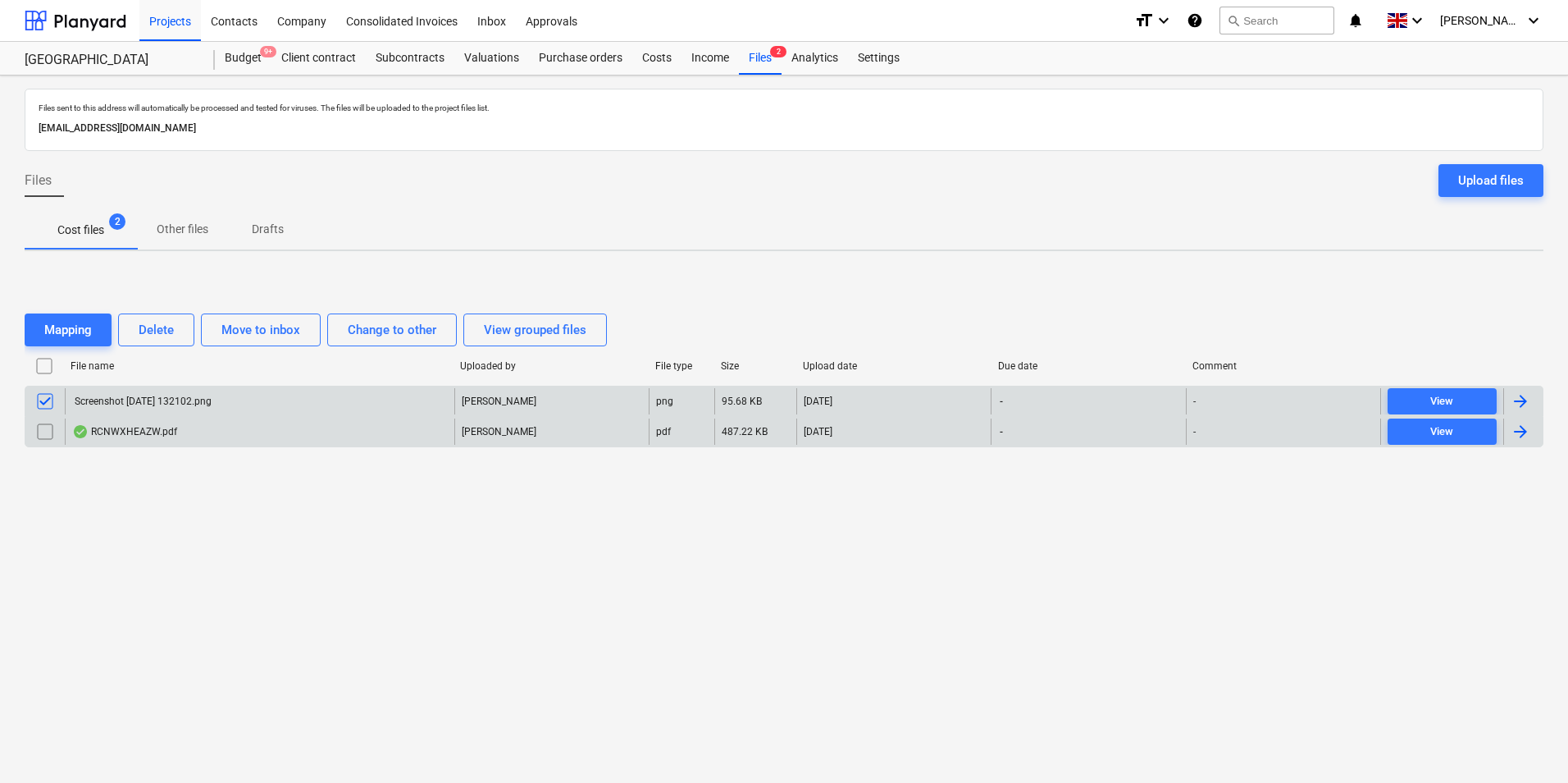
click at [38, 430] on input "checkbox" at bounding box center [44, 431] width 26 height 26
click at [164, 323] on div "Delete" at bounding box center [156, 329] width 35 height 21
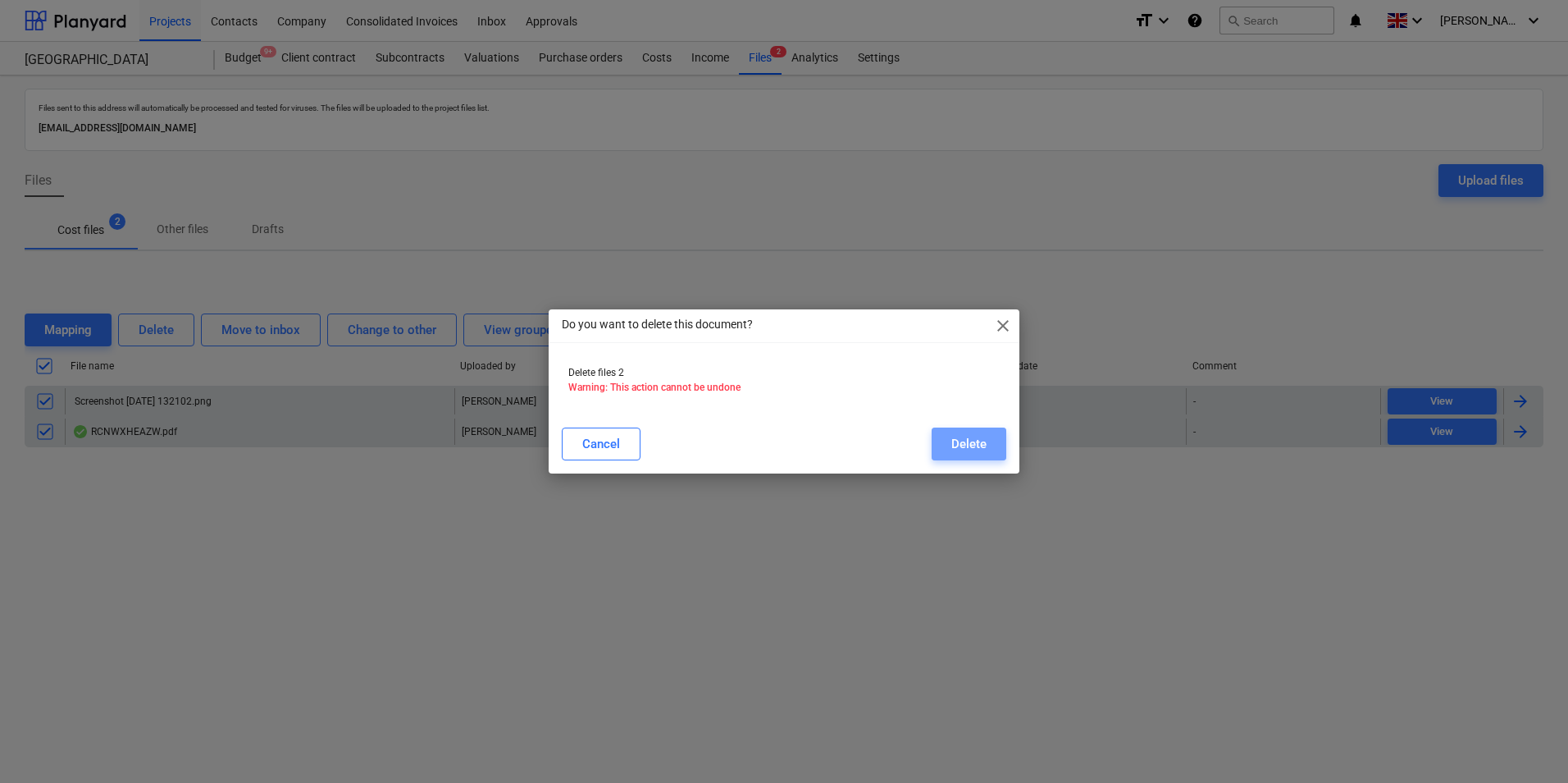
drag, startPoint x: 970, startPoint y: 441, endPoint x: 915, endPoint y: 437, distance: 55.1
click at [972, 440] on div "Delete" at bounding box center [969, 443] width 35 height 21
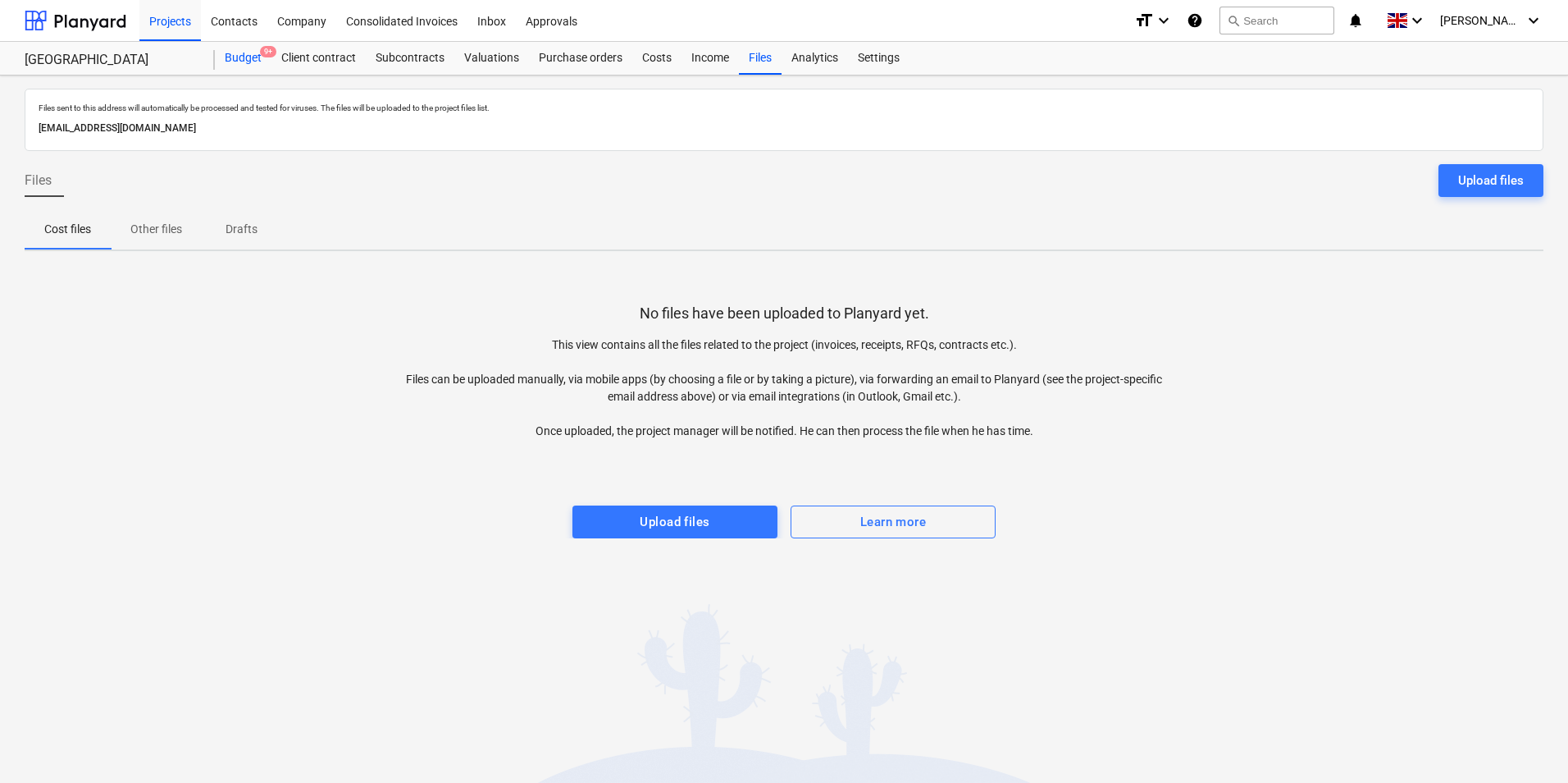
click at [263, 53] on span "9+" at bounding box center [268, 52] width 17 height 12
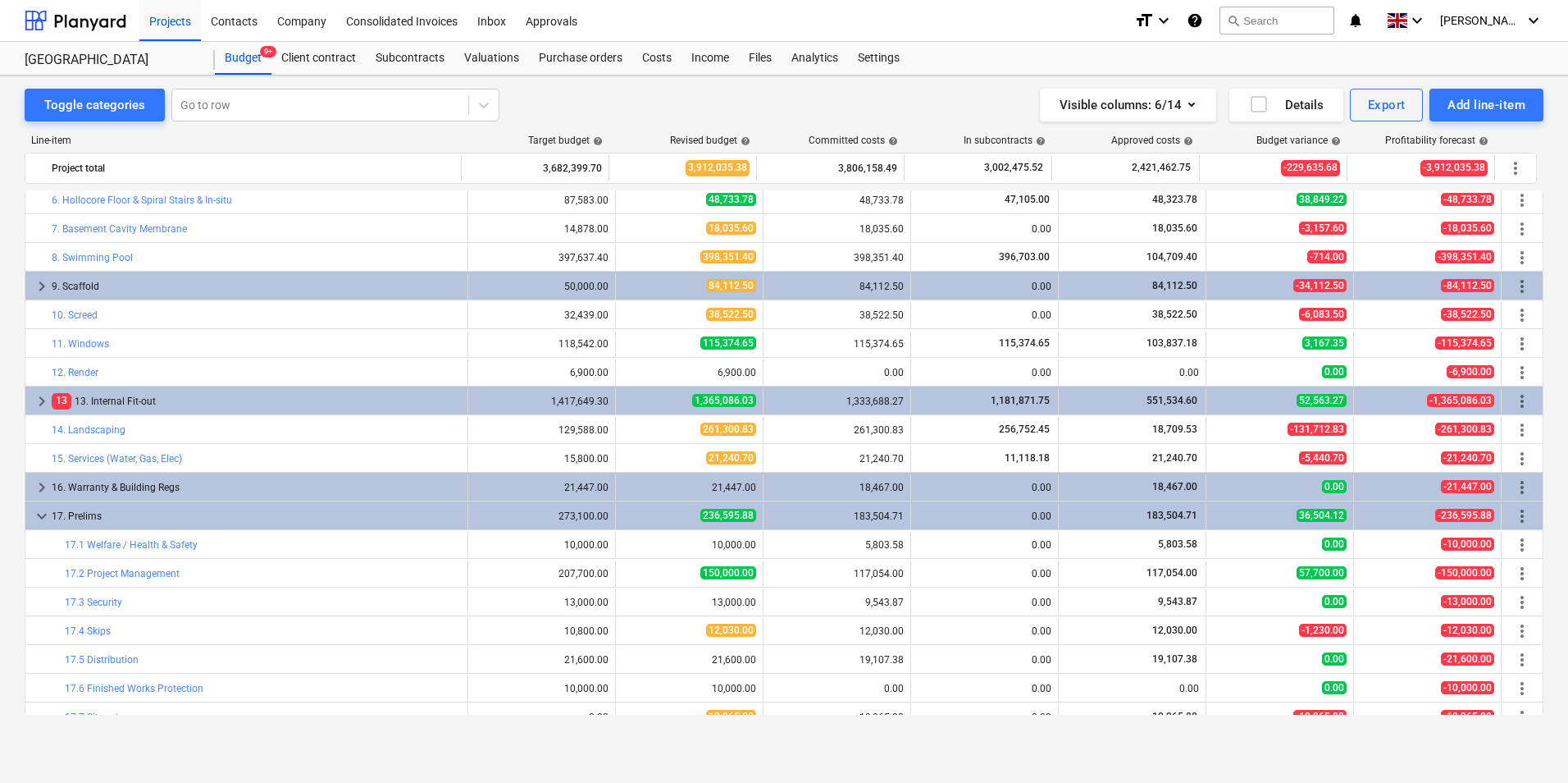
scroll to position [164, 0]
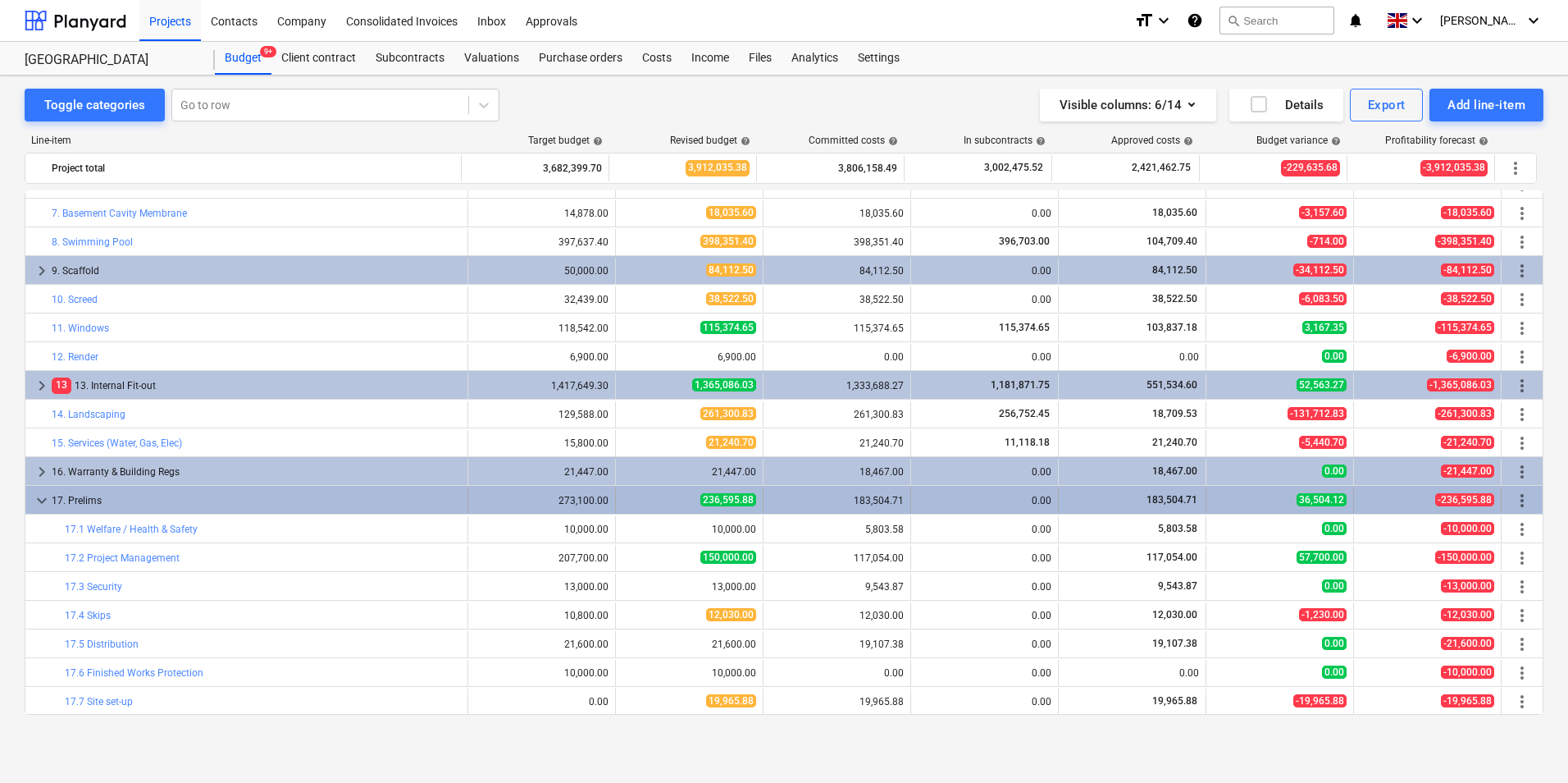
click at [43, 504] on span "keyboard_arrow_down" at bounding box center [41, 500] width 19 height 19
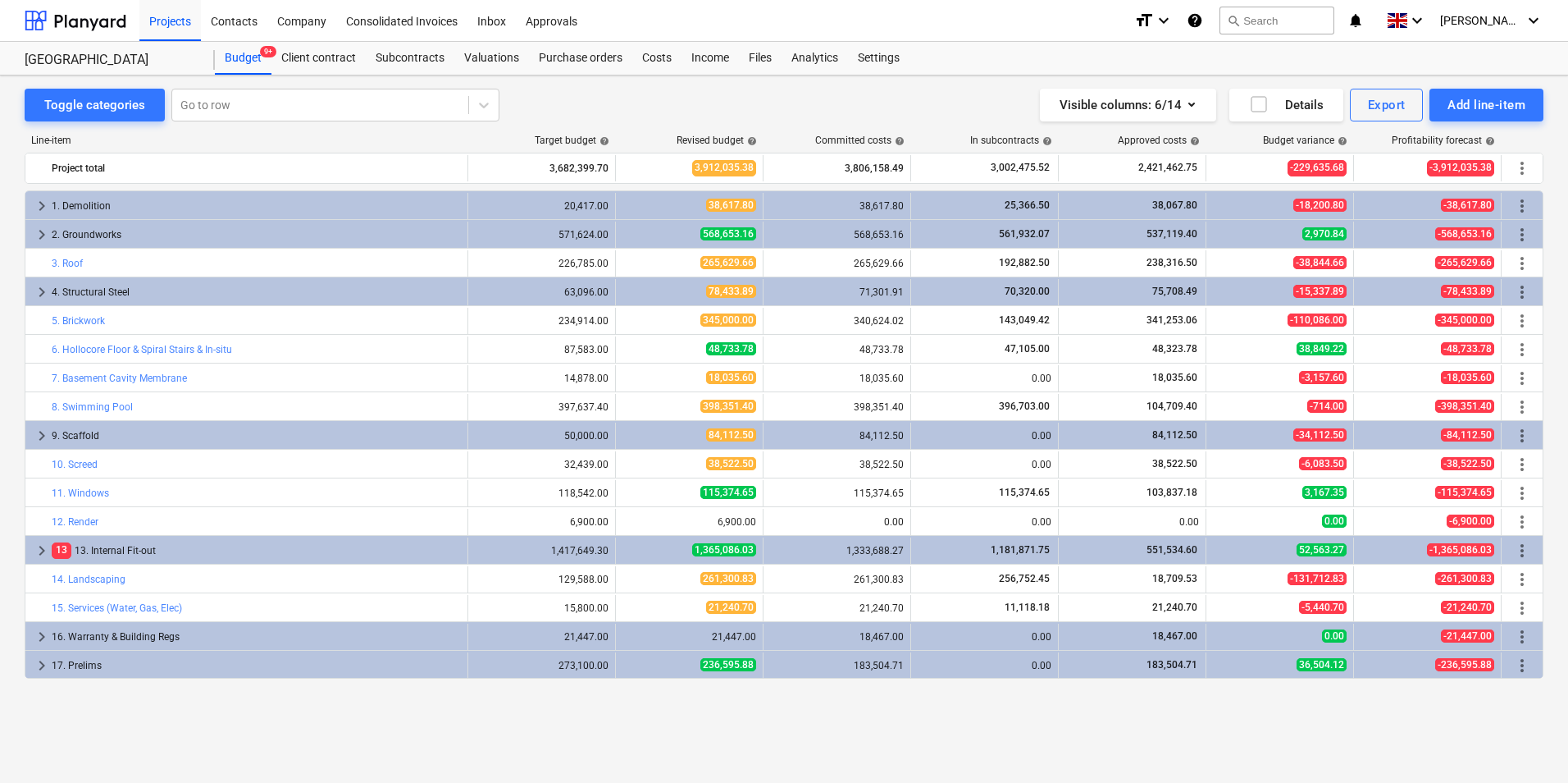
scroll to position [0, 0]
